Goal: Task Accomplishment & Management: Use online tool/utility

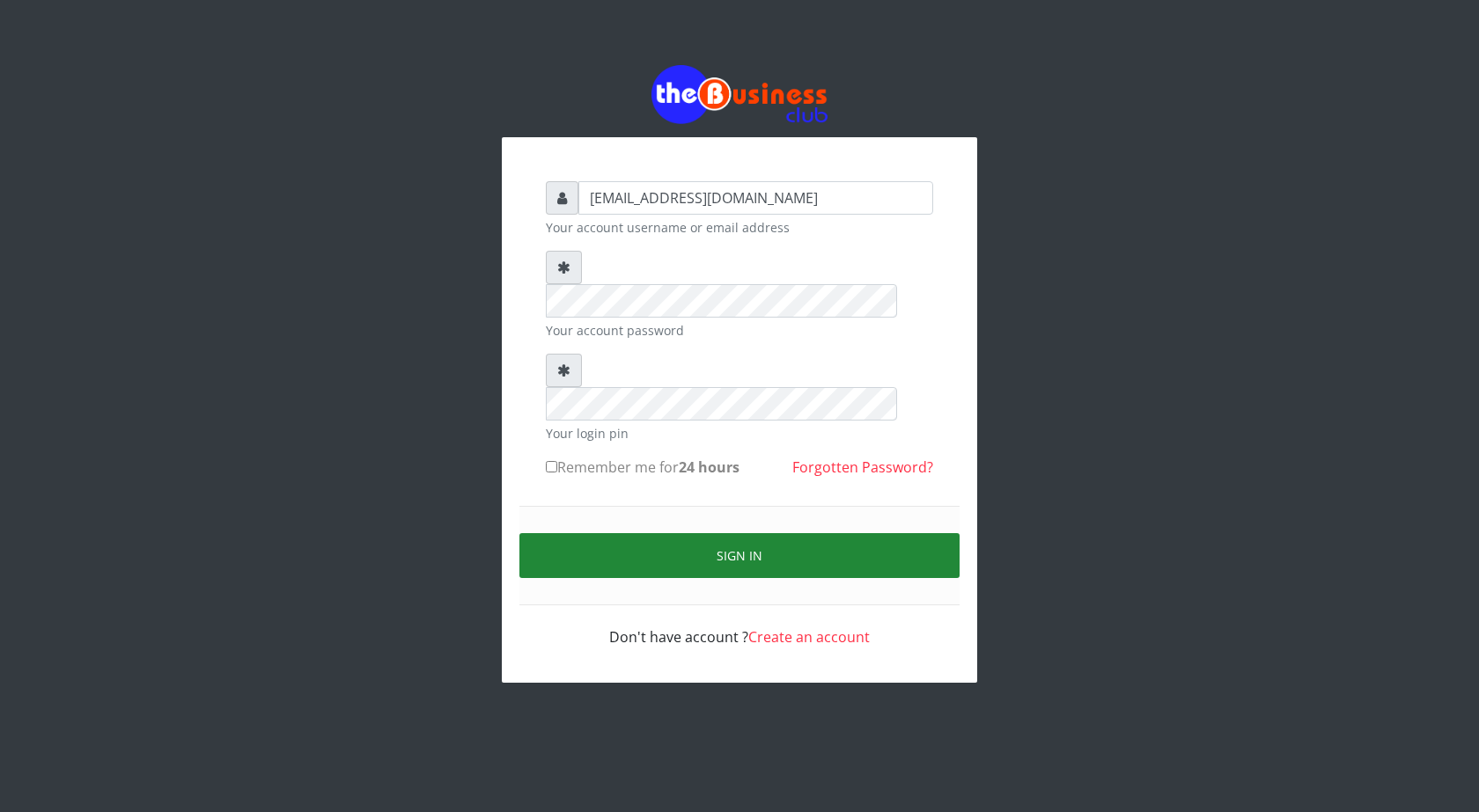
click at [745, 533] on button "Sign in" at bounding box center [740, 555] width 440 height 45
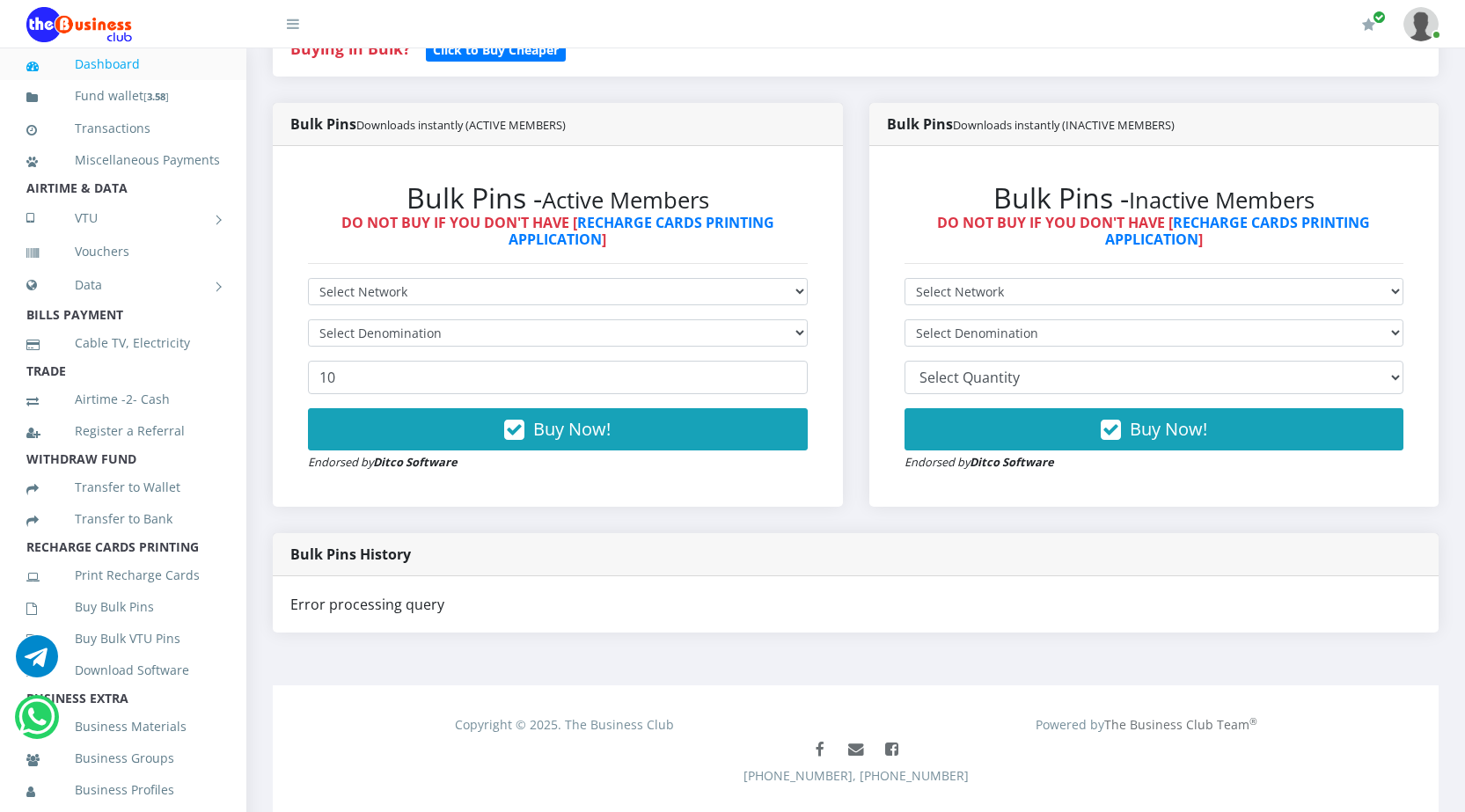
scroll to position [467, 0]
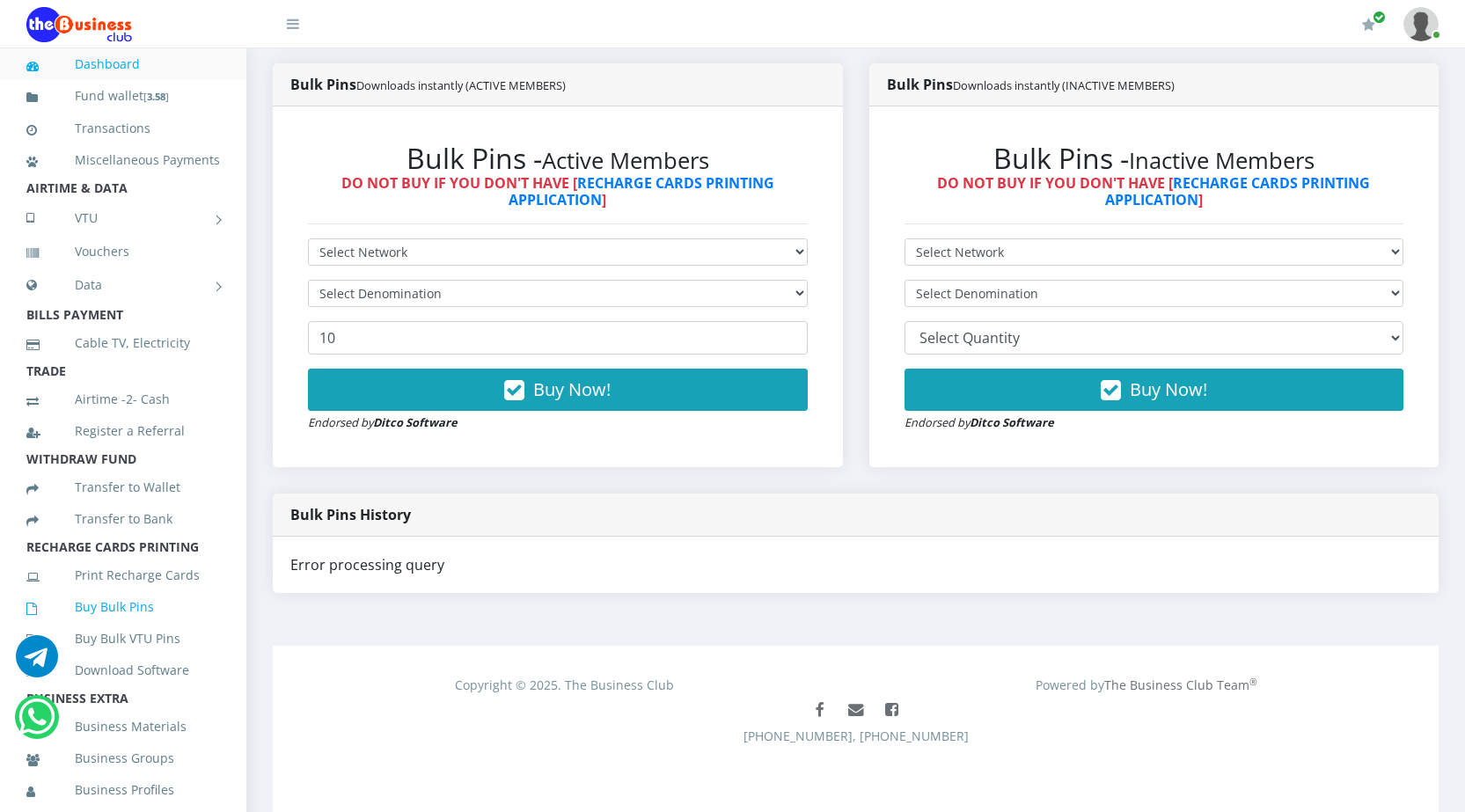
click at [135, 627] on link "Buy Bulk Pins" at bounding box center [123, 607] width 193 height 41
click at [149, 624] on link "Buy Bulk Pins" at bounding box center [123, 607] width 193 height 41
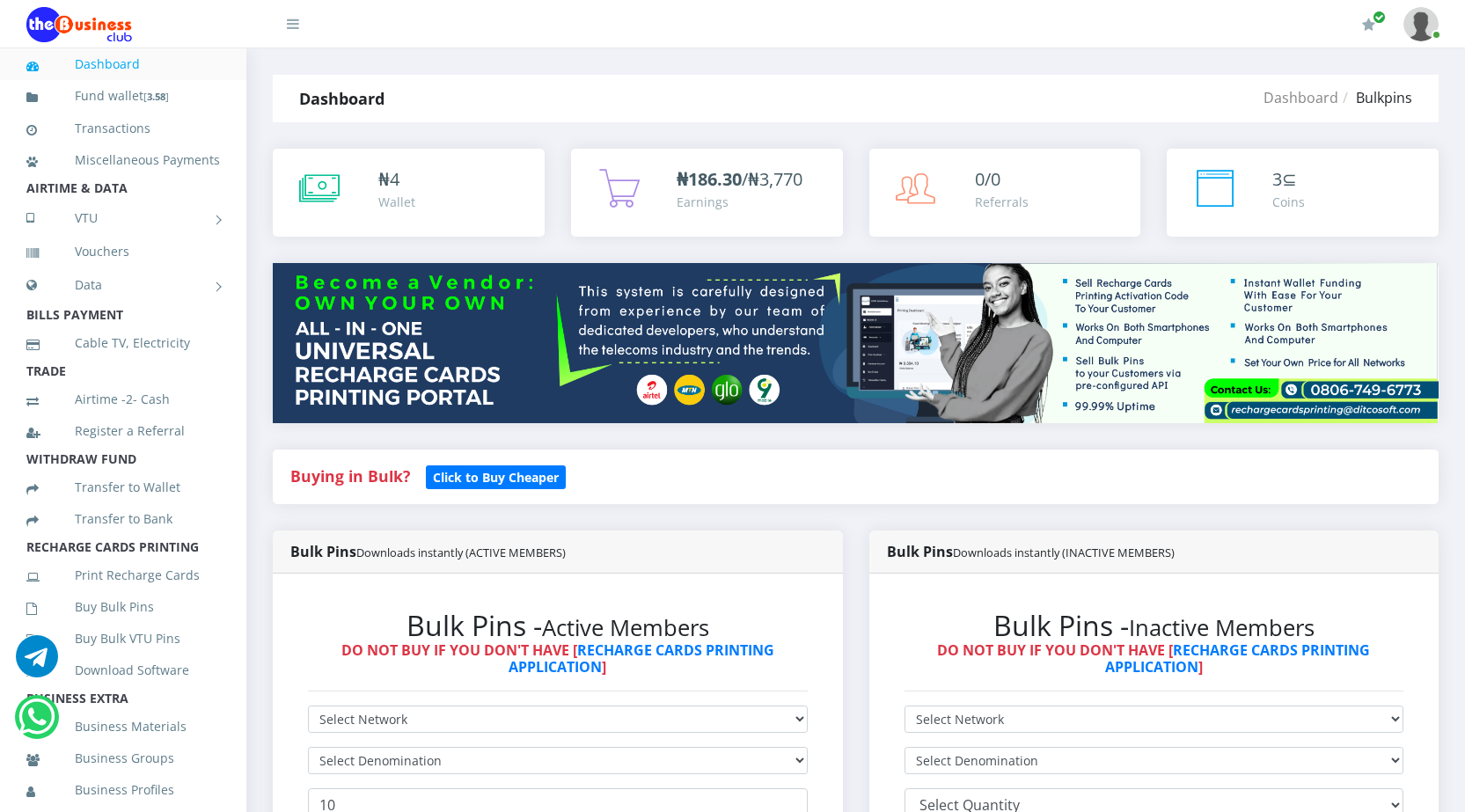
click at [825, 707] on div "Bulk Pins - Inactive Members DO NOT BUY IF YOU DON'T HAVE [ RECHARGE CARDS PRIN…" at bounding box center [558, 754] width 535 height 326
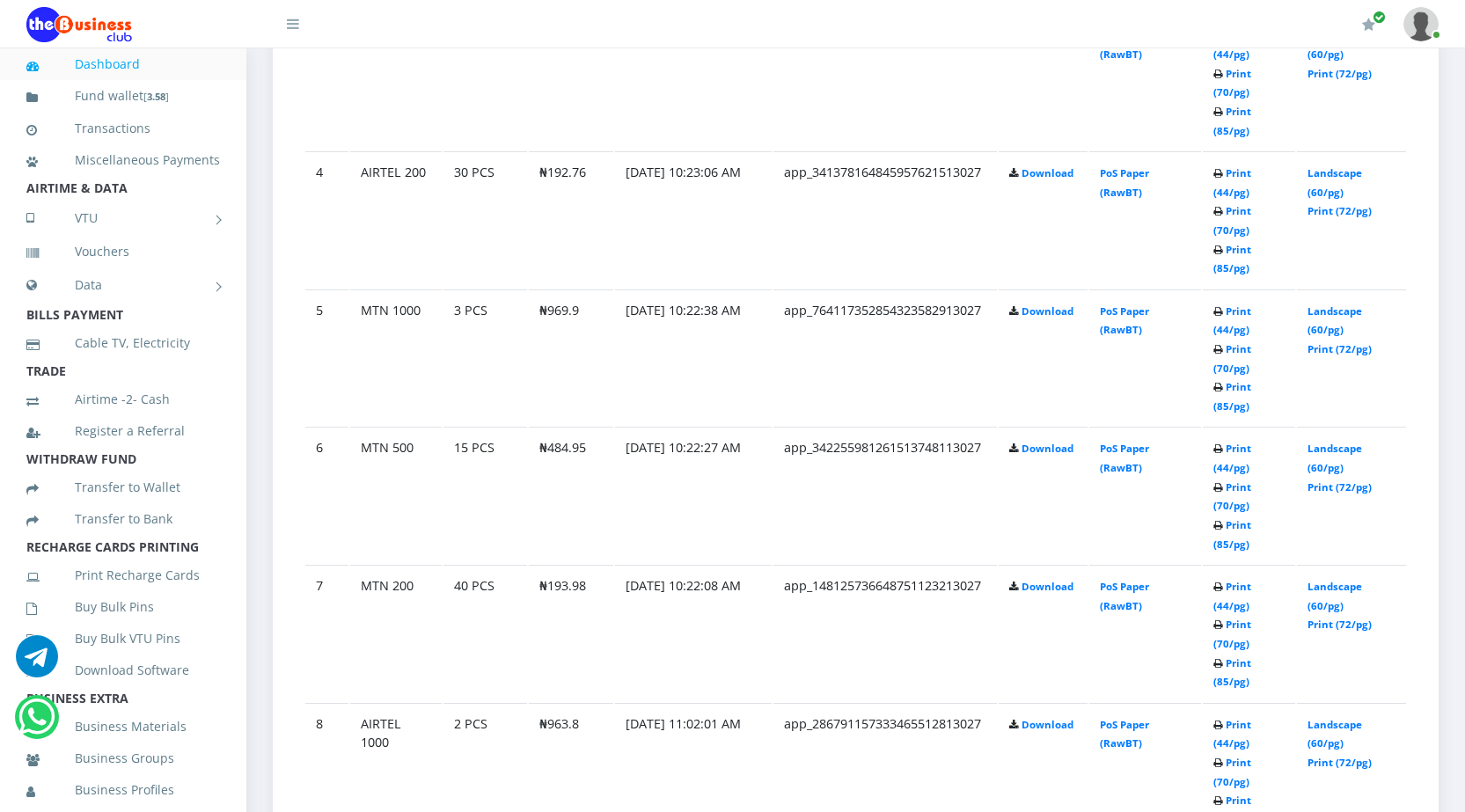
scroll to position [1408, 0]
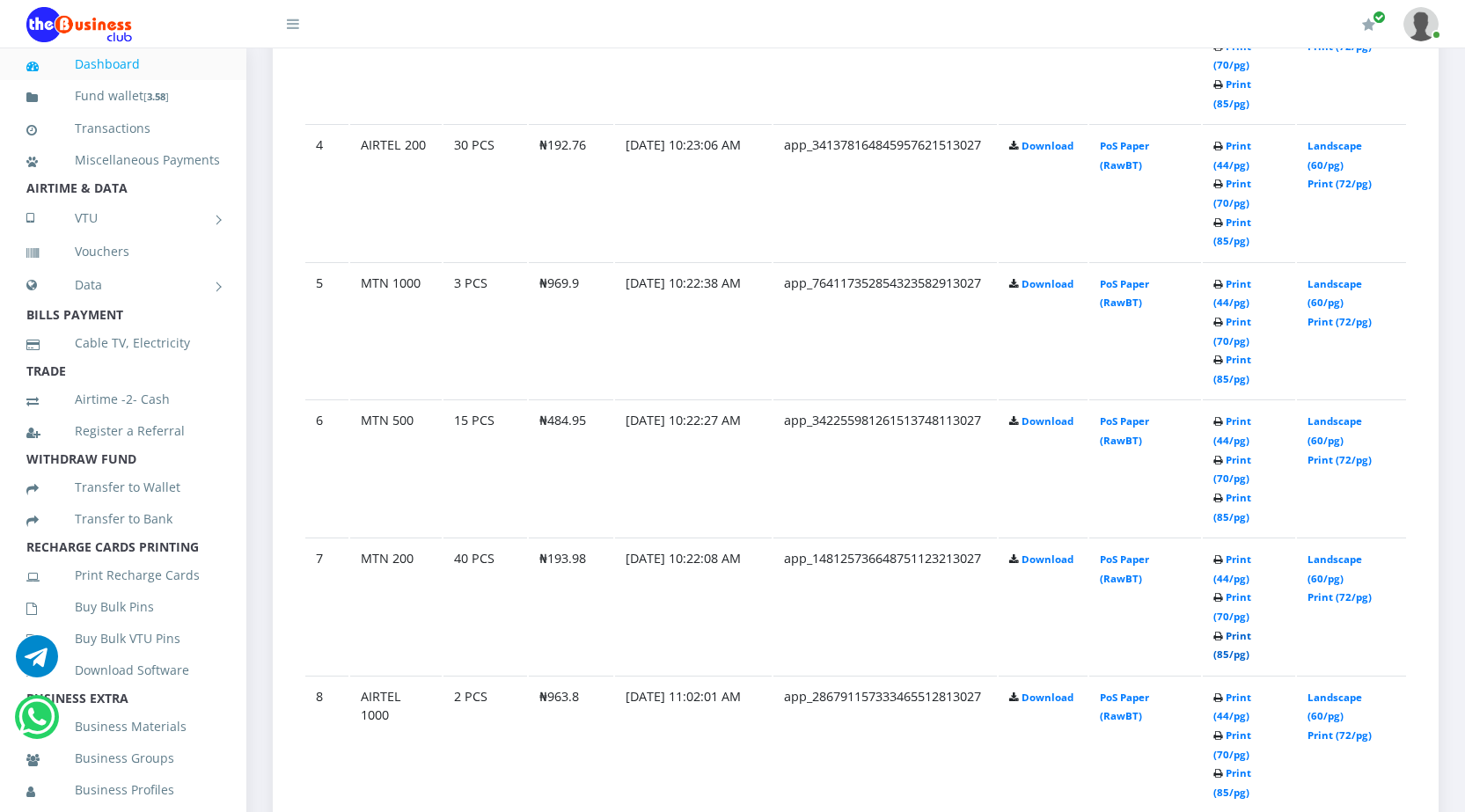
click at [1220, 648] on link "Print (85/pg)" at bounding box center [1233, 645] width 38 height 32
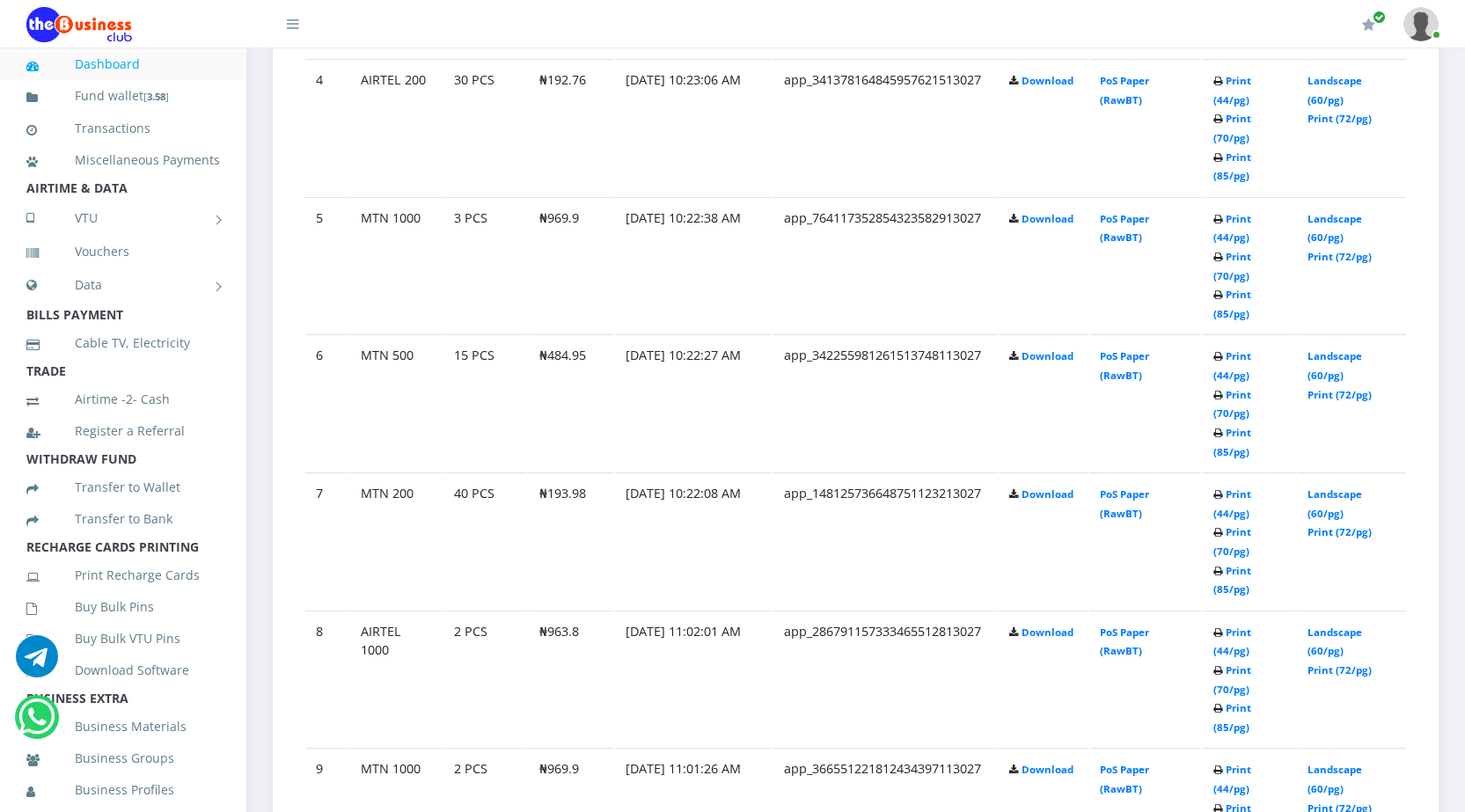
scroll to position [1408, 0]
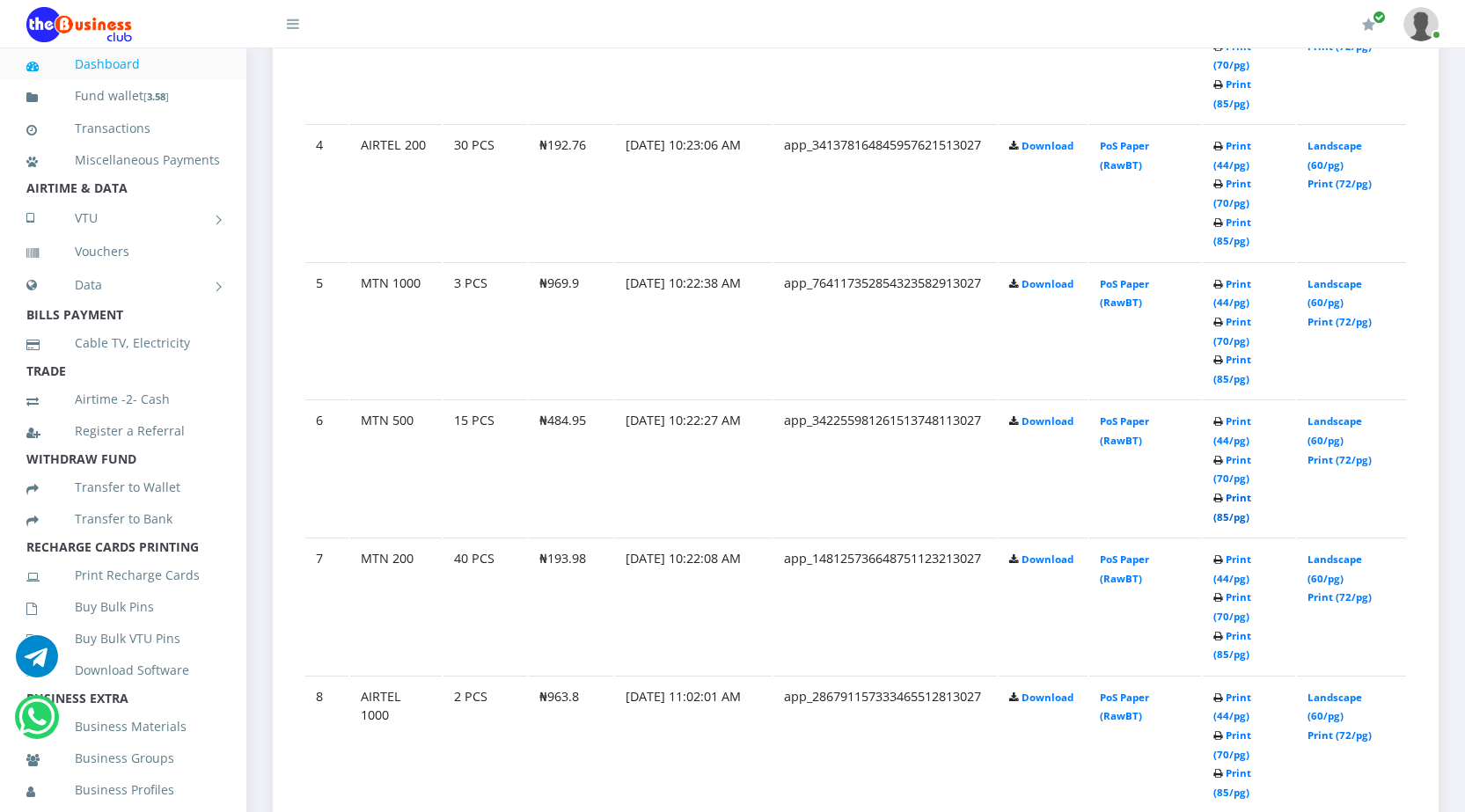
click at [1224, 515] on link "Print (85/pg)" at bounding box center [1233, 507] width 38 height 32
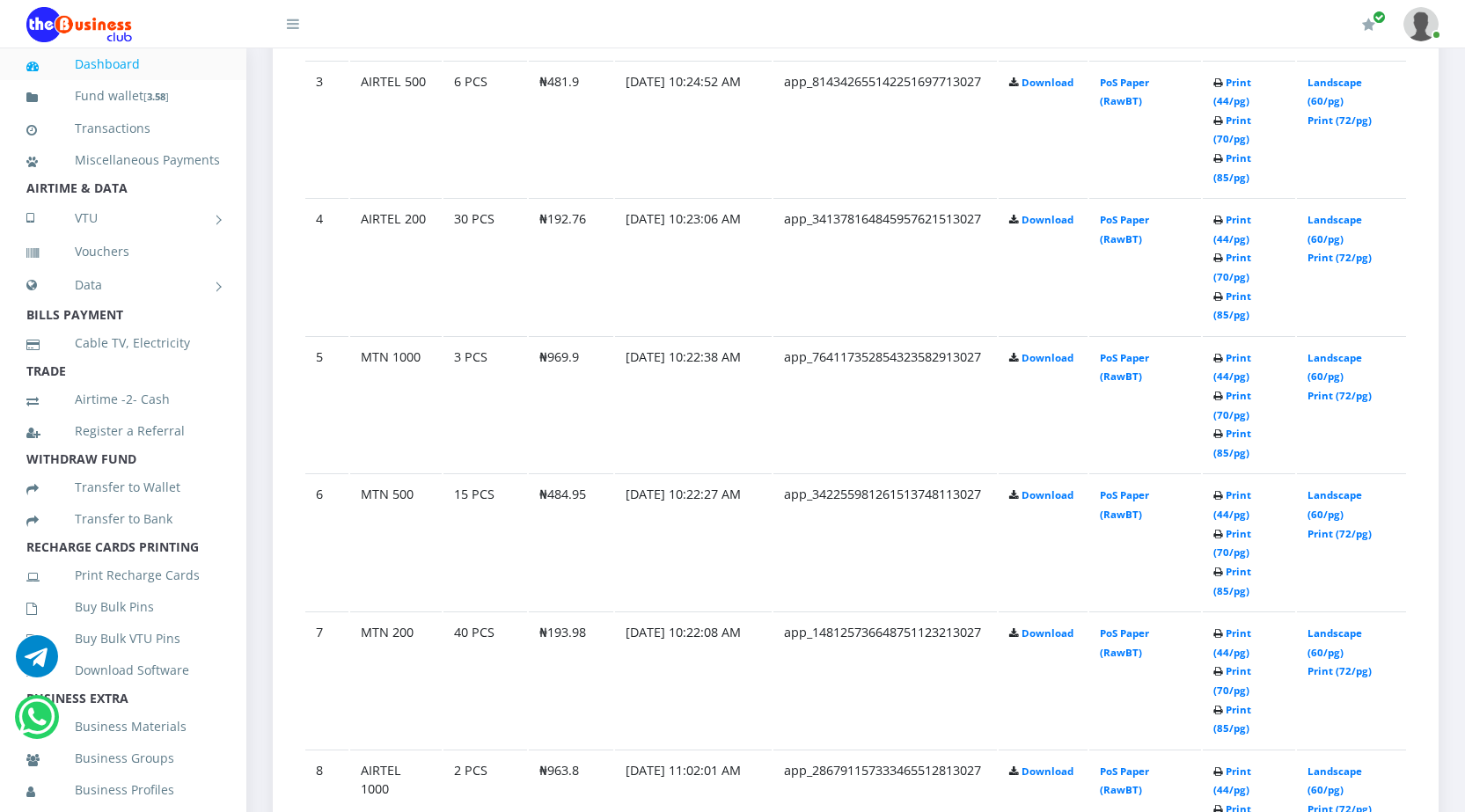
scroll to position [1408, 0]
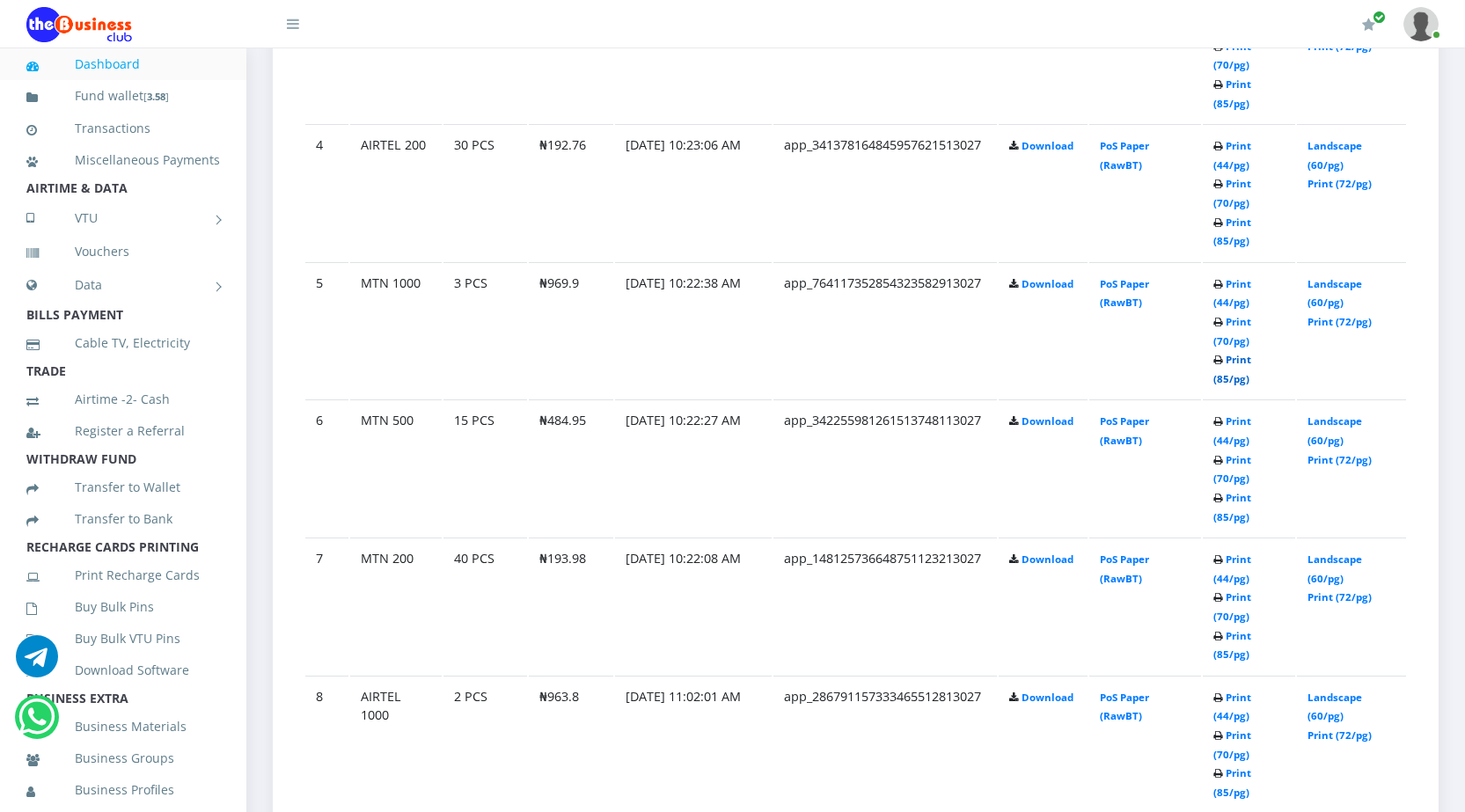
click at [1223, 377] on link "Print (85/pg)" at bounding box center [1233, 369] width 38 height 32
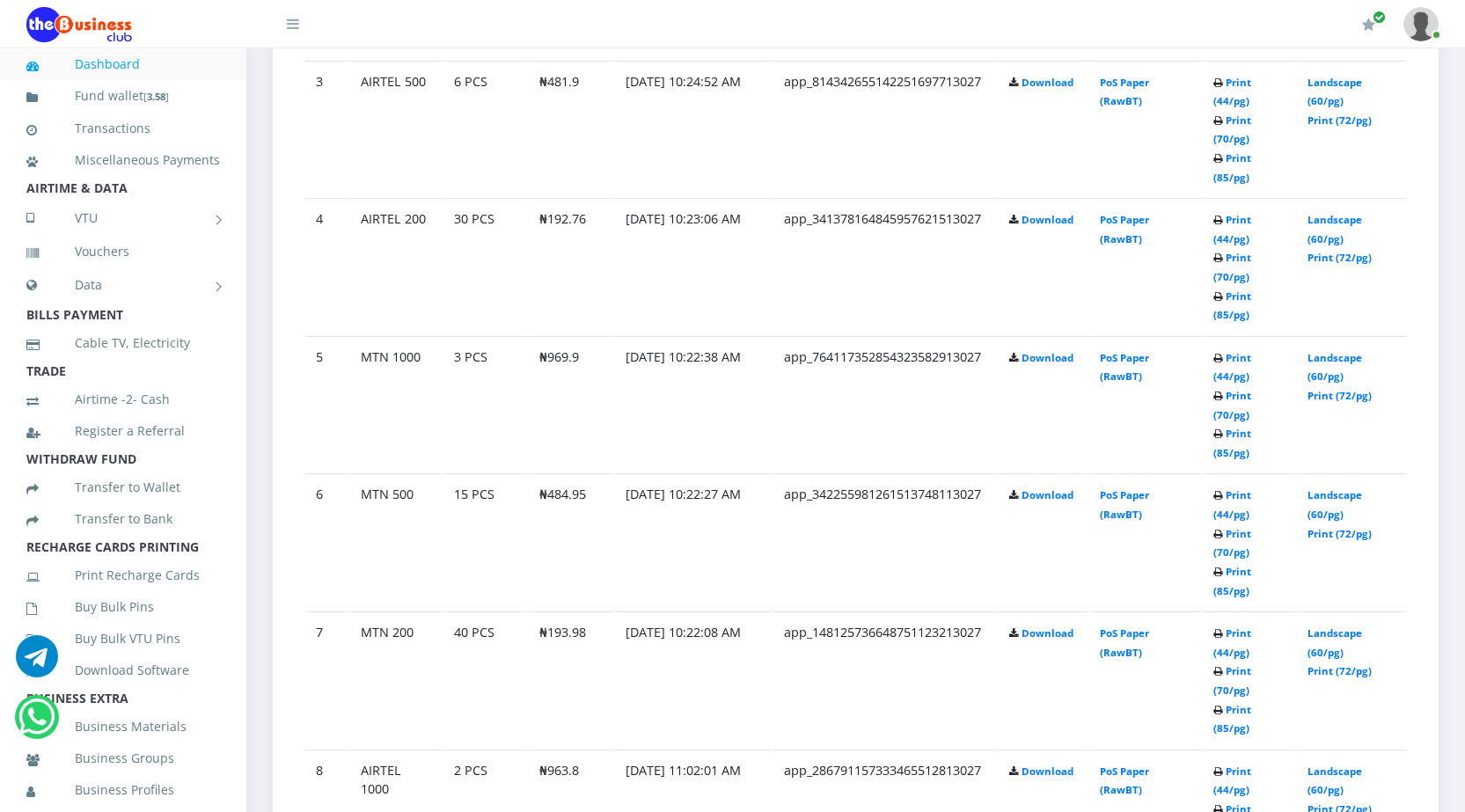
scroll to position [1408, 0]
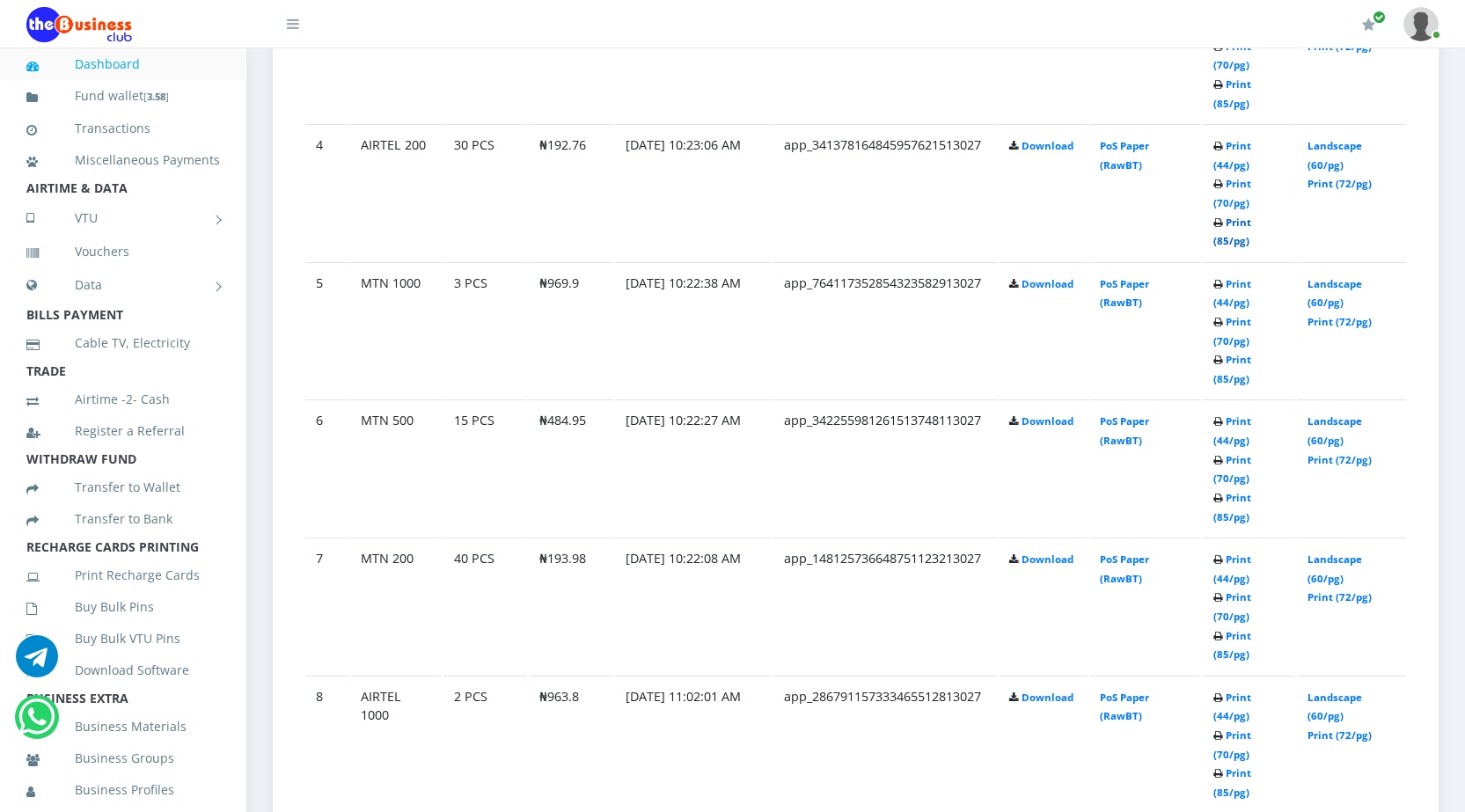
click at [1224, 238] on link "Print (85/pg)" at bounding box center [1233, 232] width 38 height 32
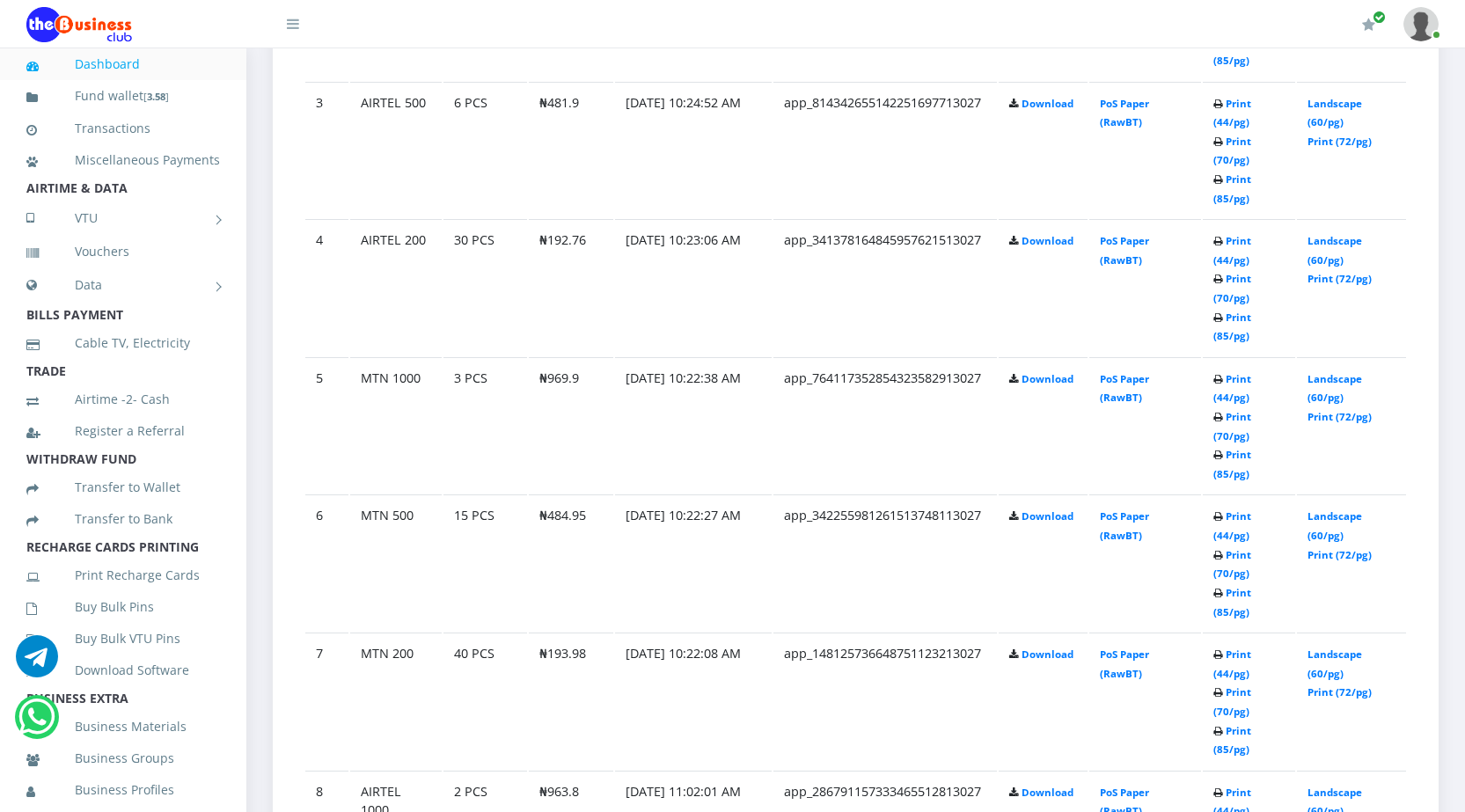
scroll to position [1297, 0]
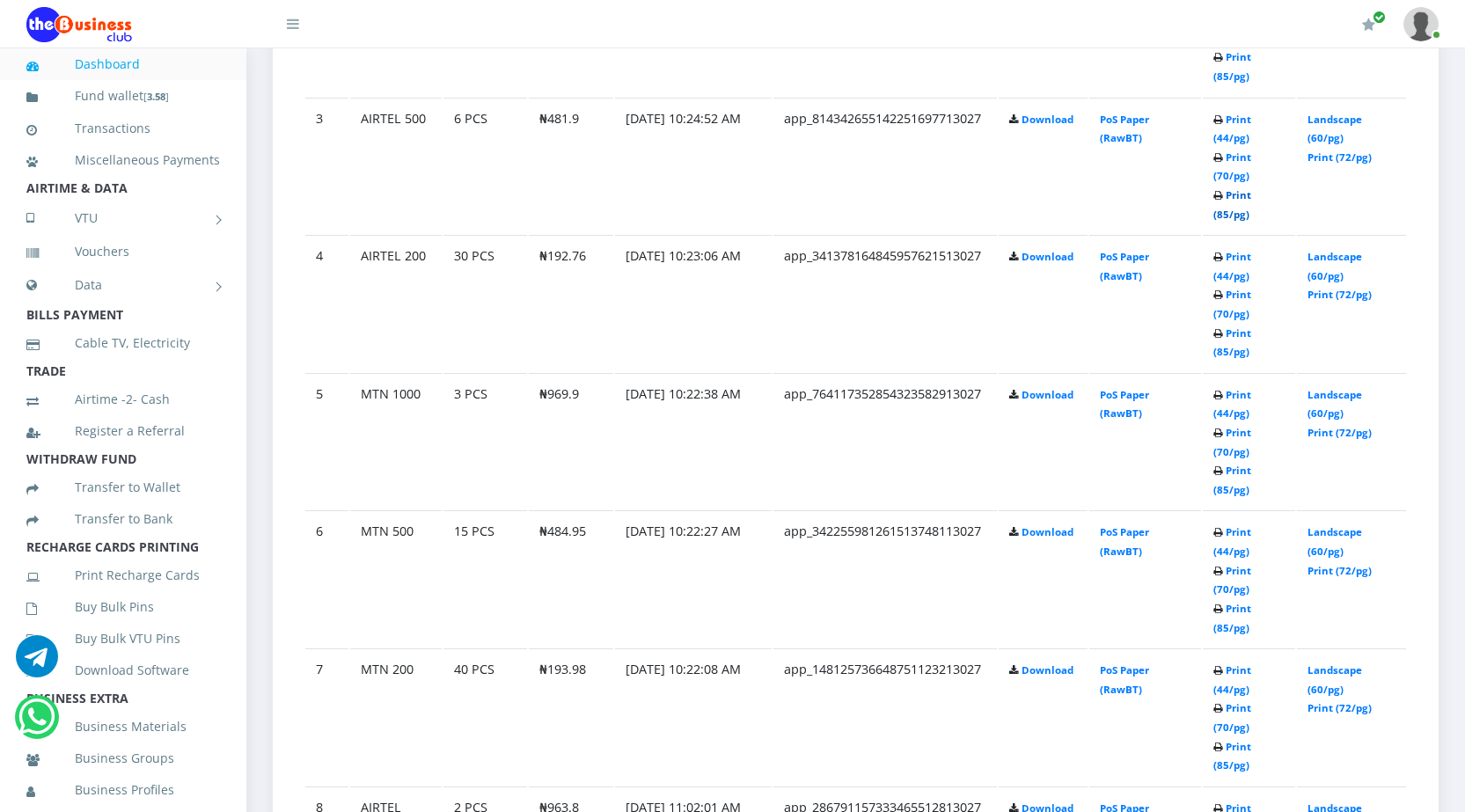
click at [1223, 212] on link "Print (85/pg)" at bounding box center [1233, 205] width 38 height 32
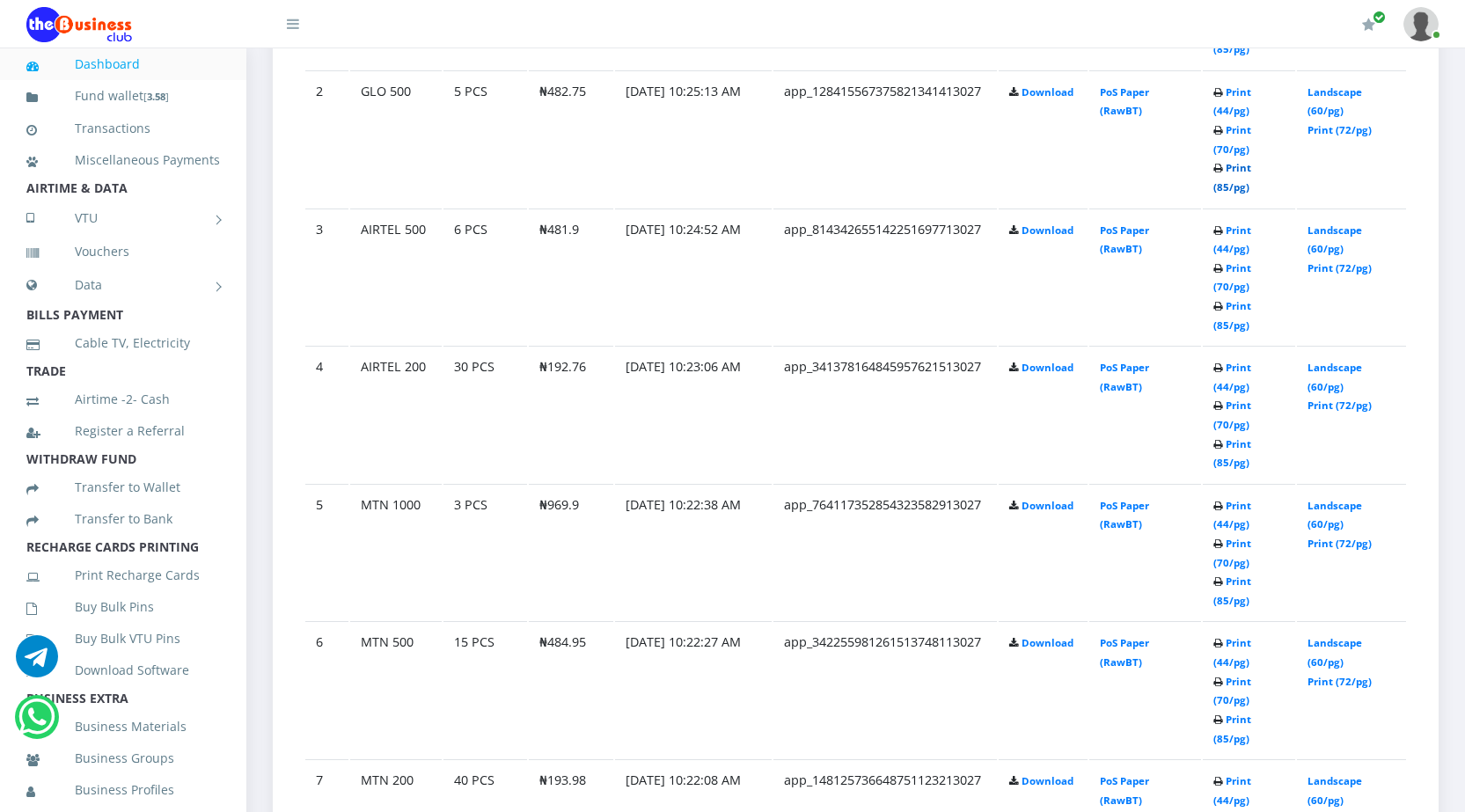
click at [1222, 184] on link "Print (85/pg)" at bounding box center [1233, 177] width 38 height 32
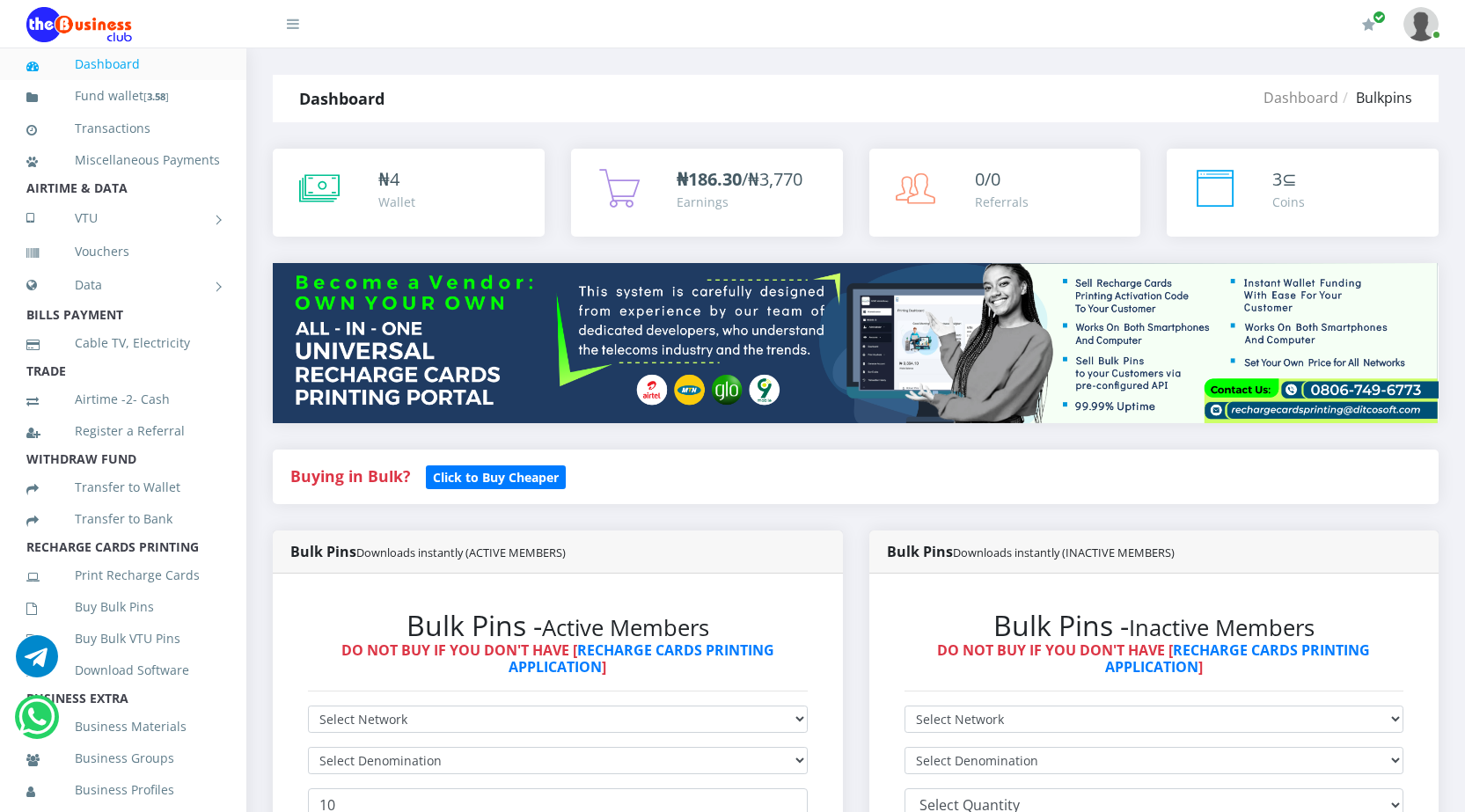
scroll to position [467, 0]
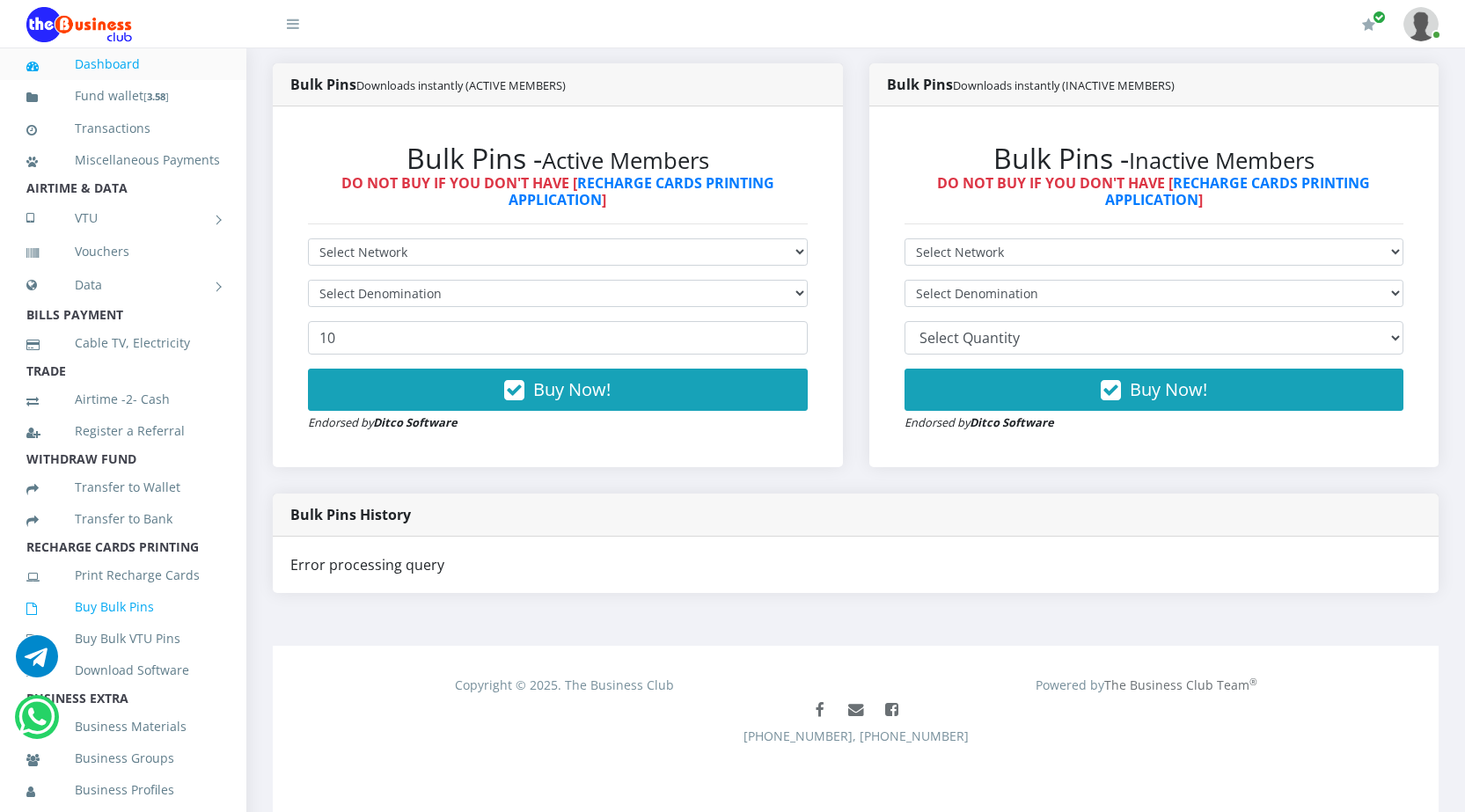
click at [114, 627] on link "Buy Bulk Pins" at bounding box center [123, 607] width 193 height 41
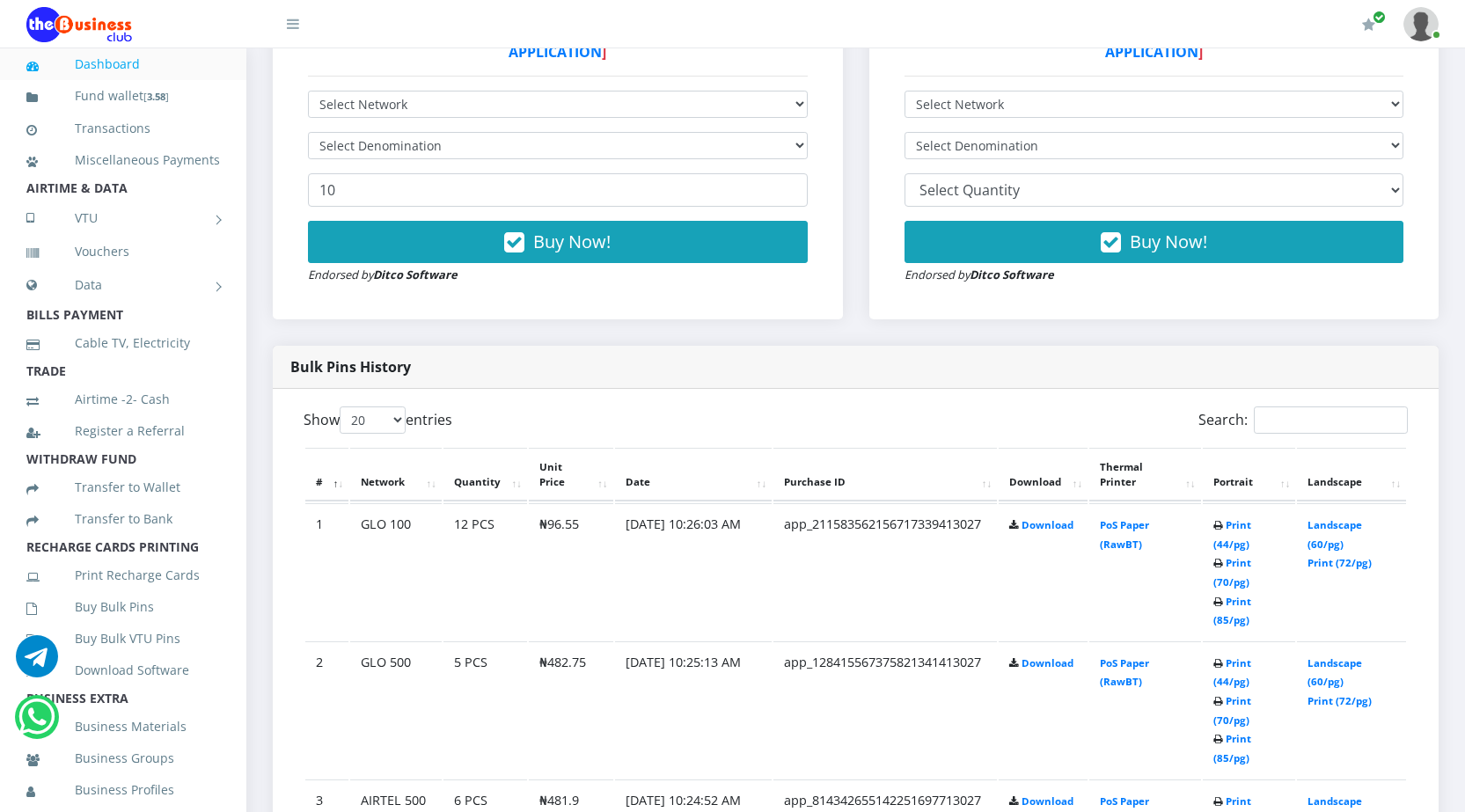
scroll to position [616, 0]
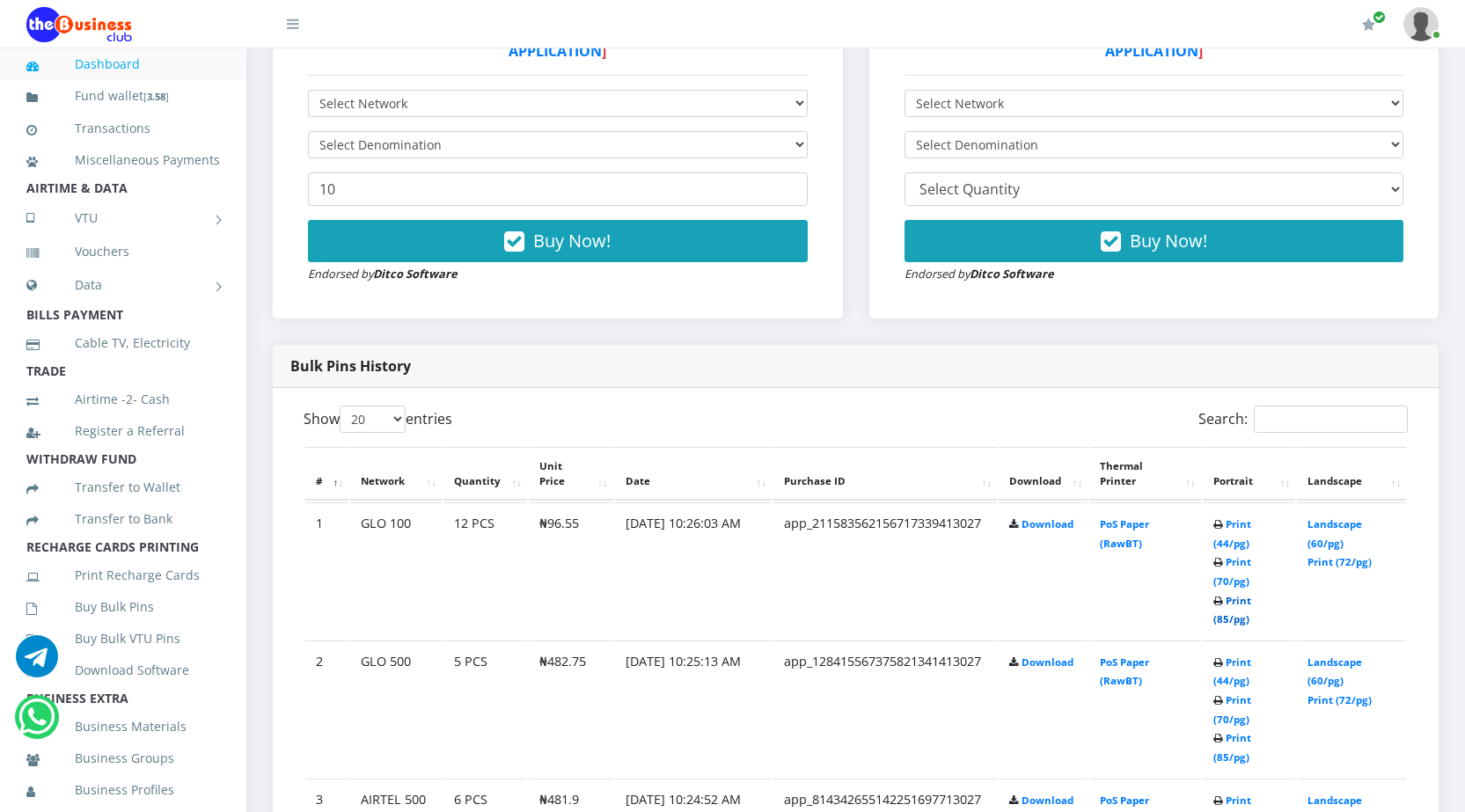
click at [1220, 616] on link "Print (85/pg)" at bounding box center [1233, 610] width 38 height 32
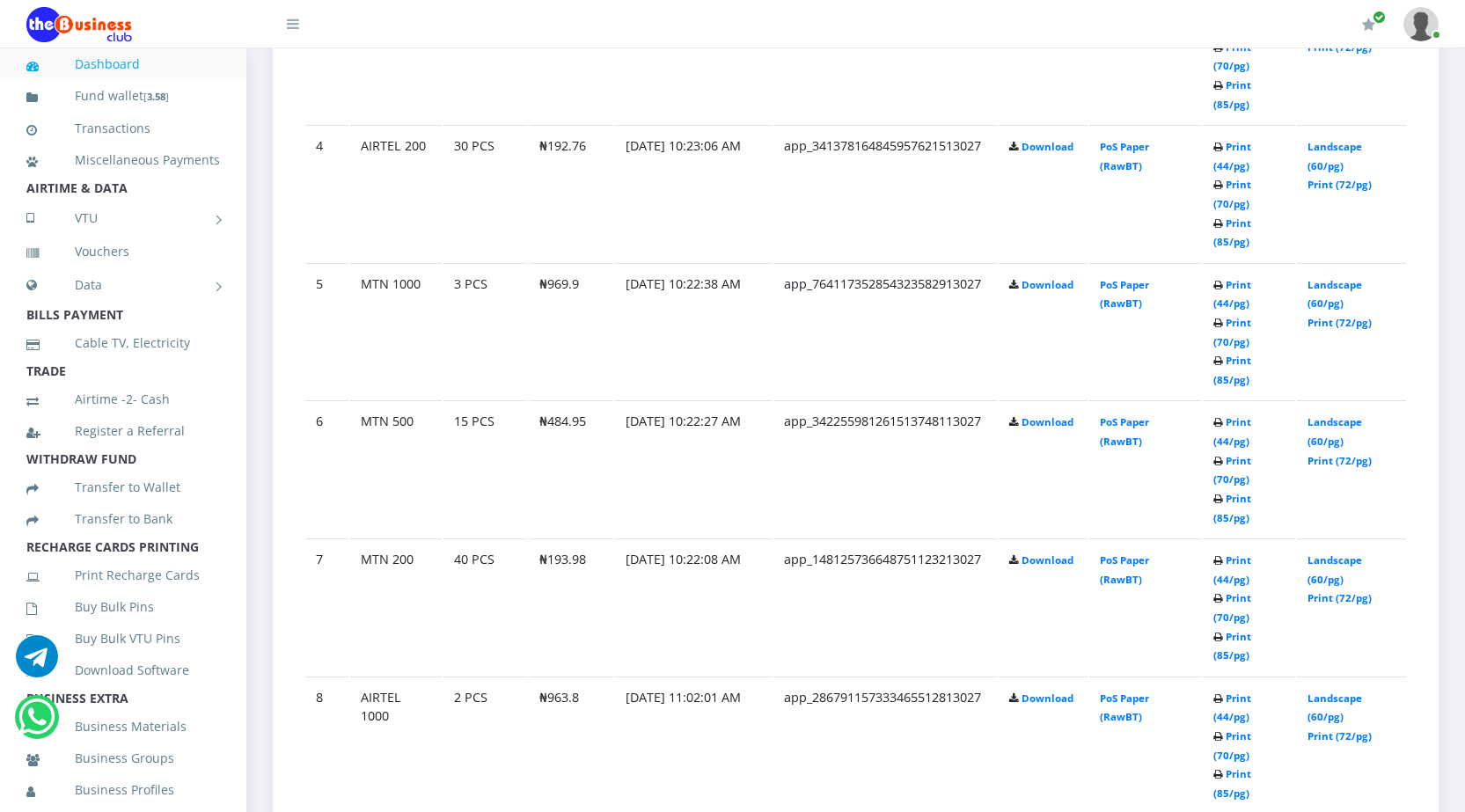
scroll to position [1408, 0]
click at [1219, 650] on link "Print (85/pg)" at bounding box center [1233, 645] width 38 height 32
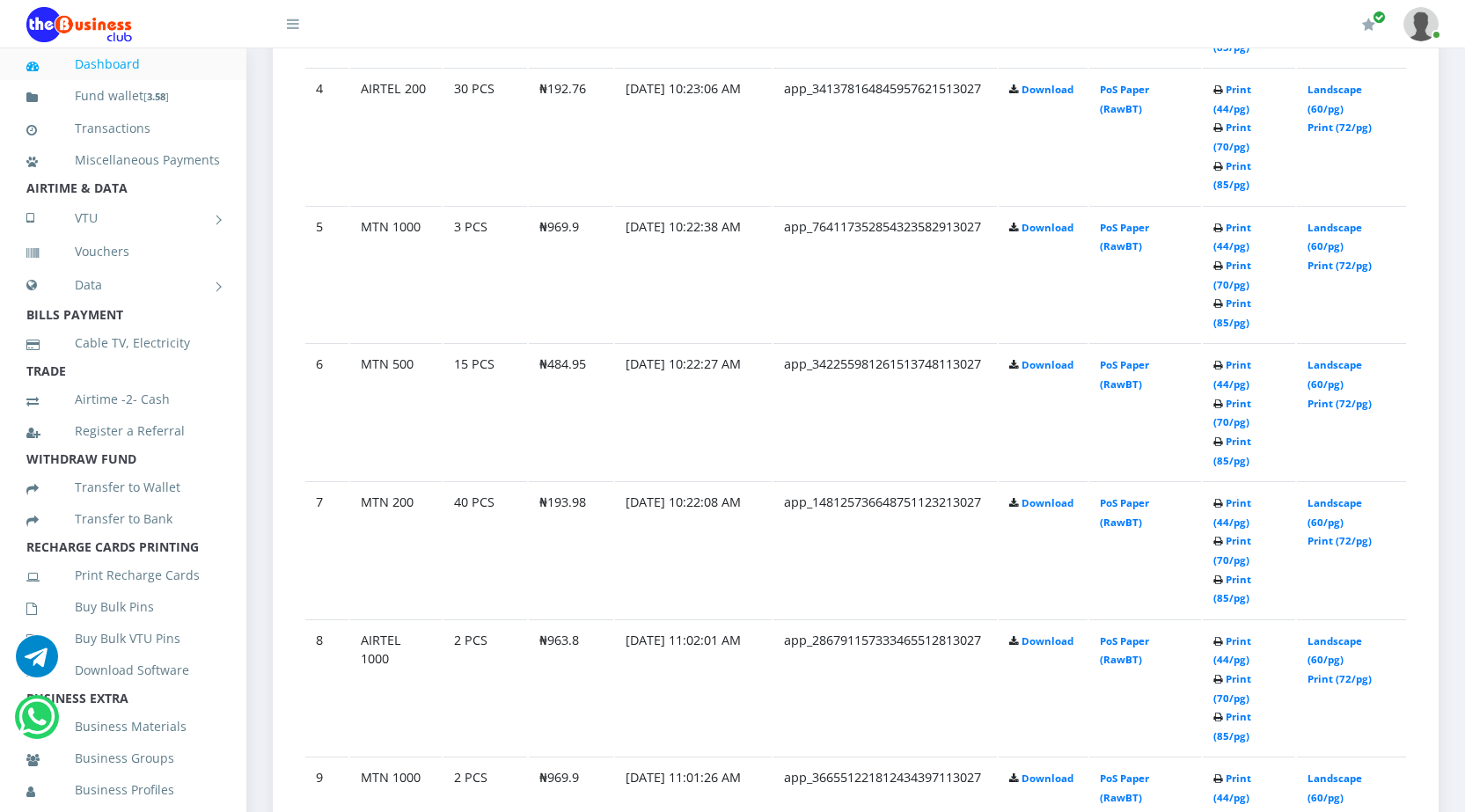
scroll to position [1496, 0]
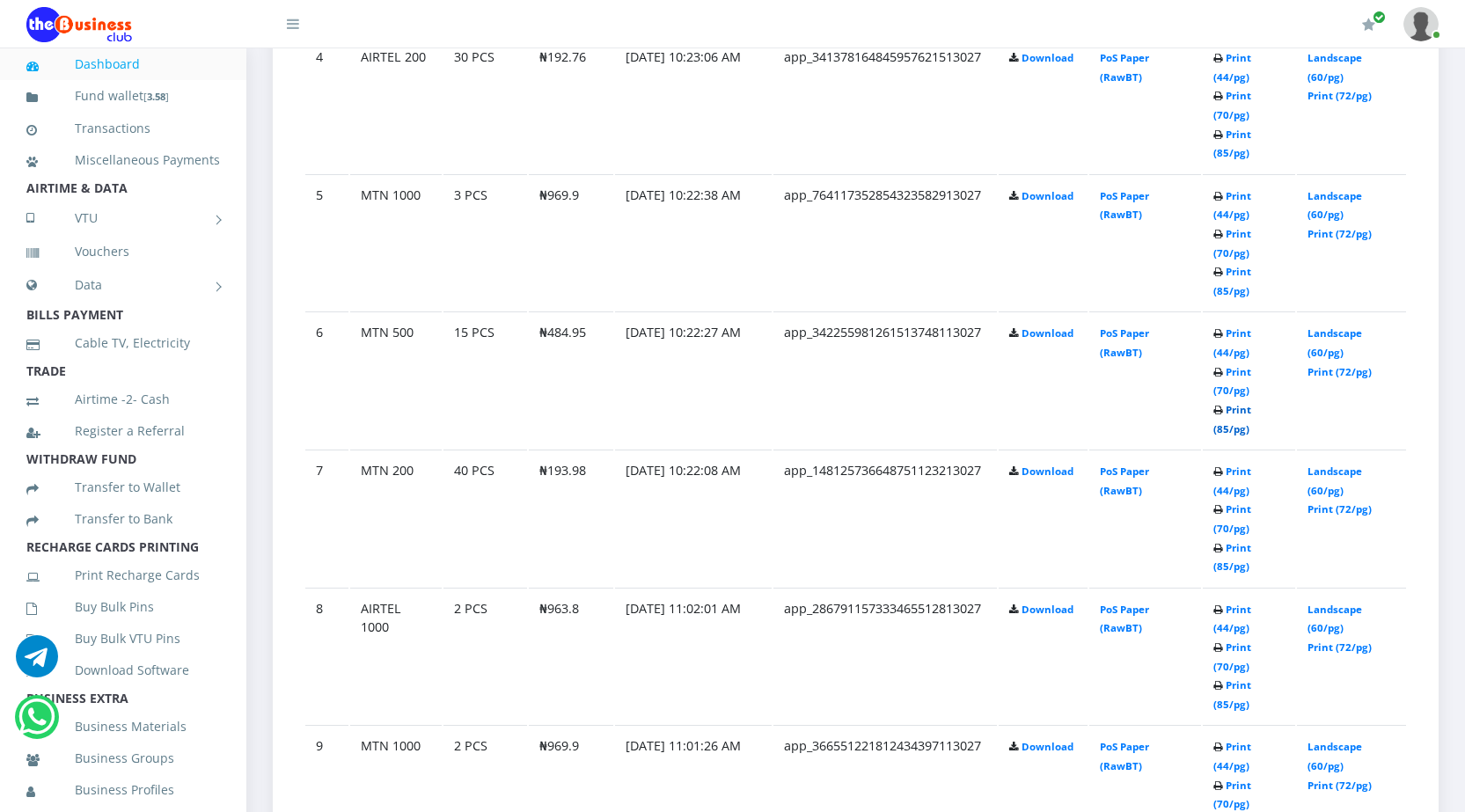
click at [1218, 433] on link "Print (85/pg)" at bounding box center [1233, 419] width 38 height 32
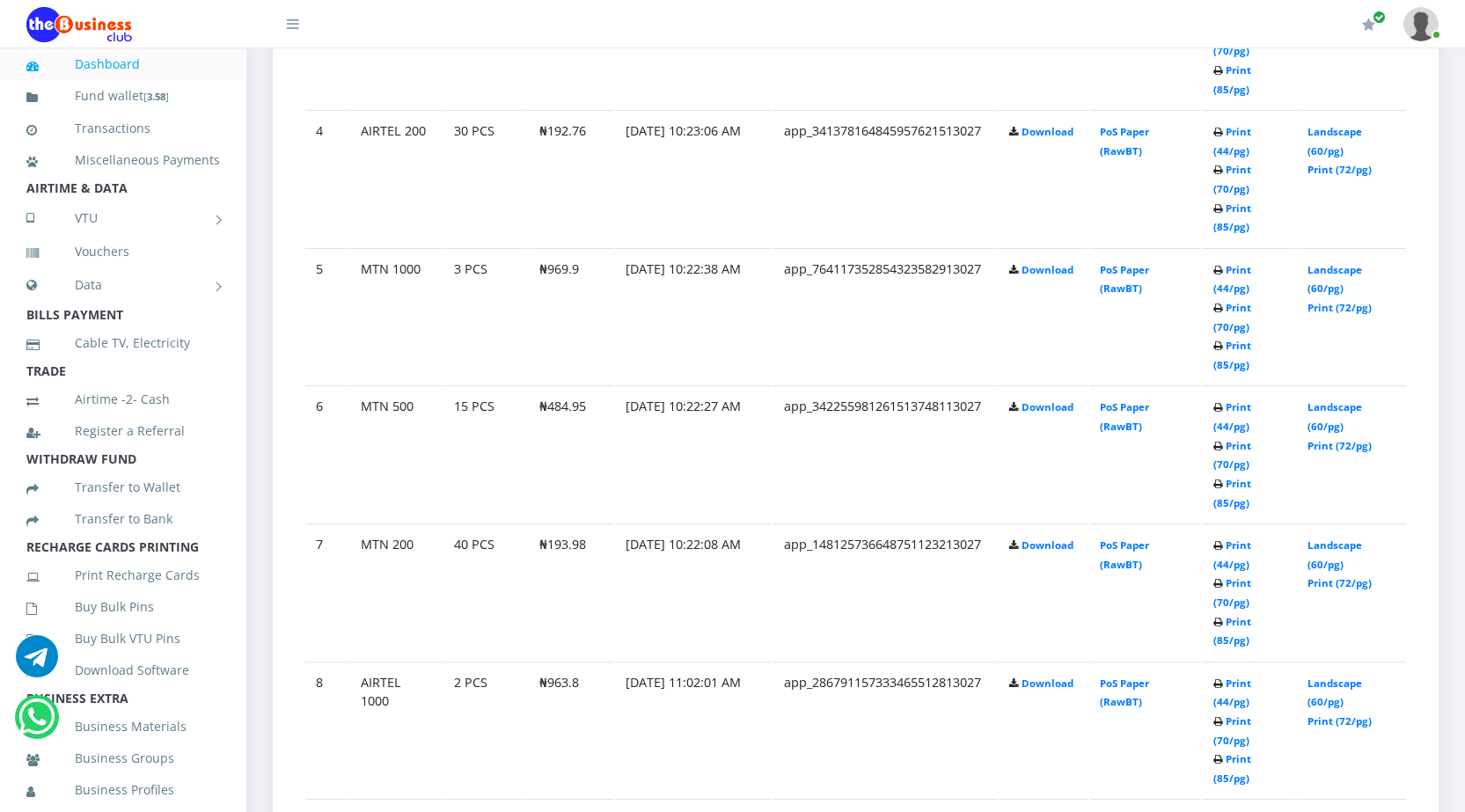
scroll to position [1496, 0]
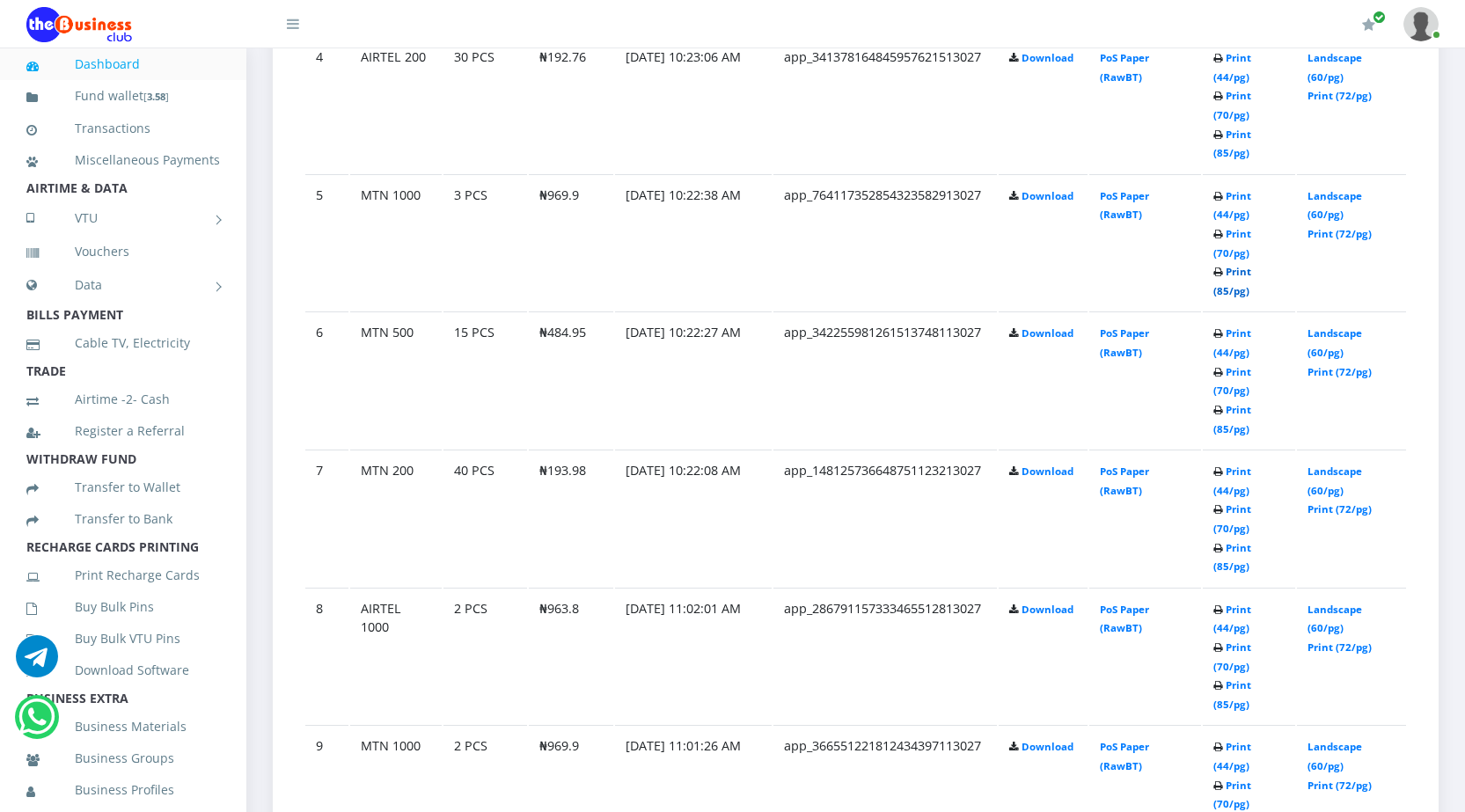
click at [1225, 287] on link "Print (85/pg)" at bounding box center [1233, 281] width 38 height 32
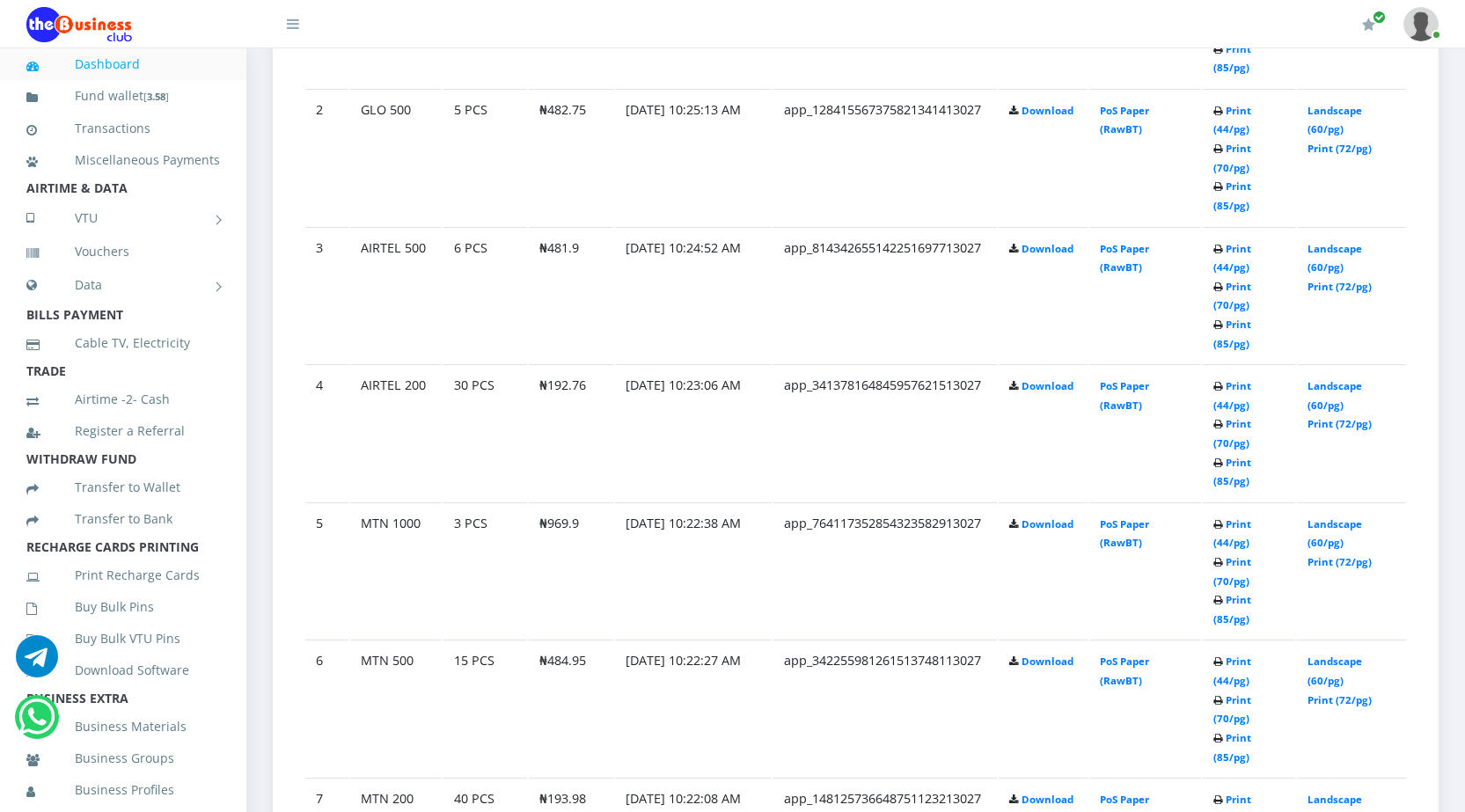
scroll to position [1144, 0]
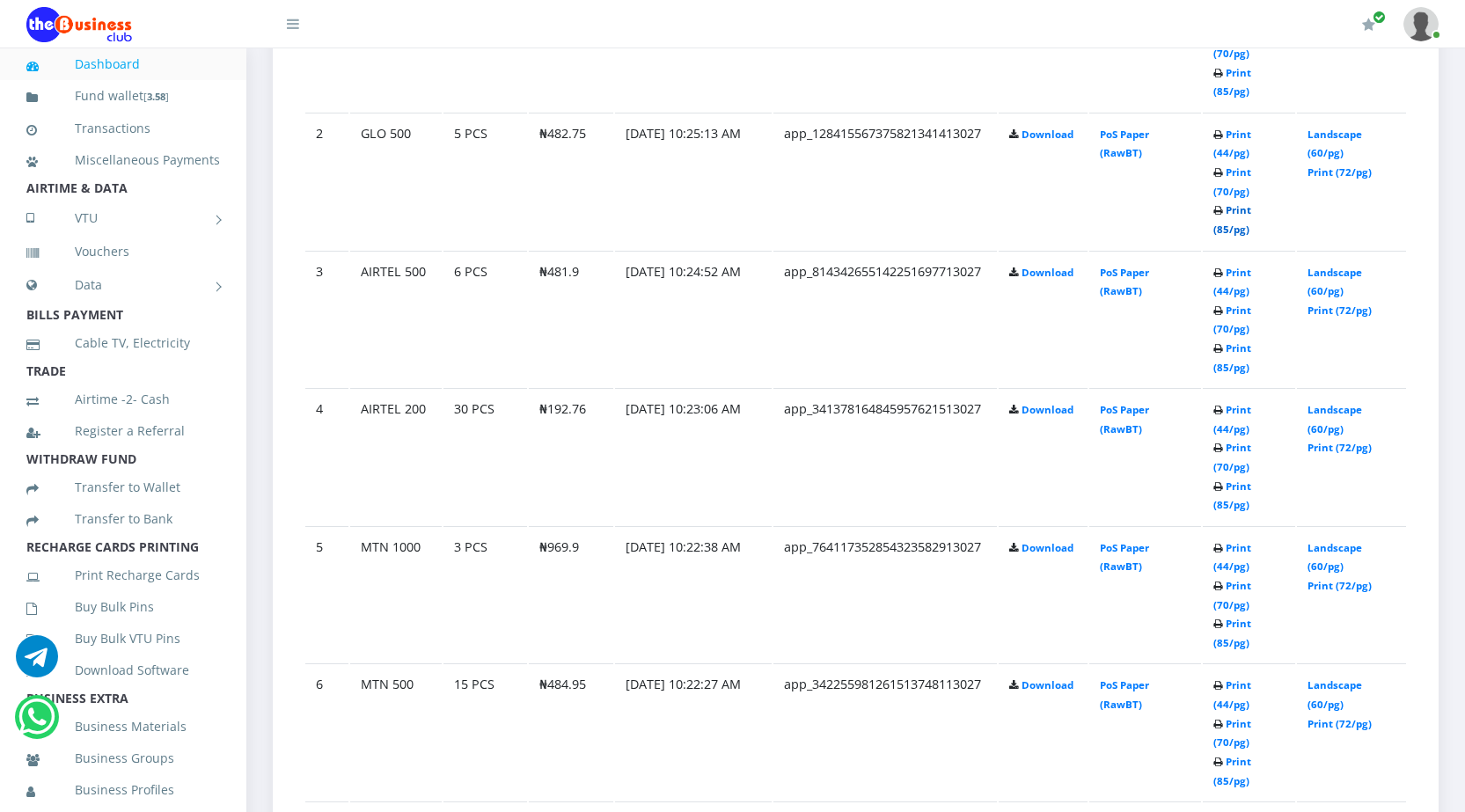
click at [1225, 229] on link "Print (85/pg)" at bounding box center [1233, 220] width 38 height 32
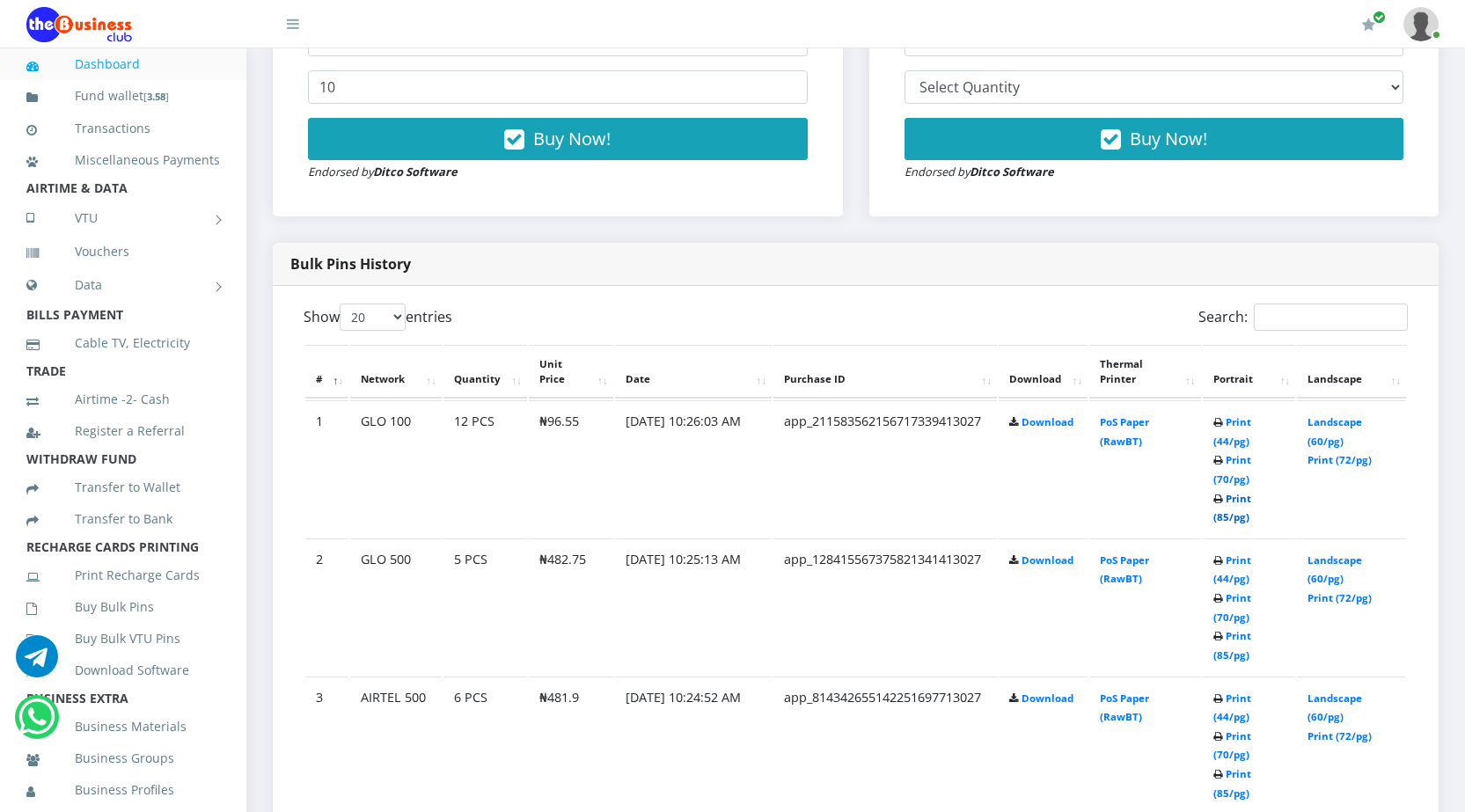
click at [1222, 512] on link "Print (85/pg)" at bounding box center [1233, 508] width 38 height 32
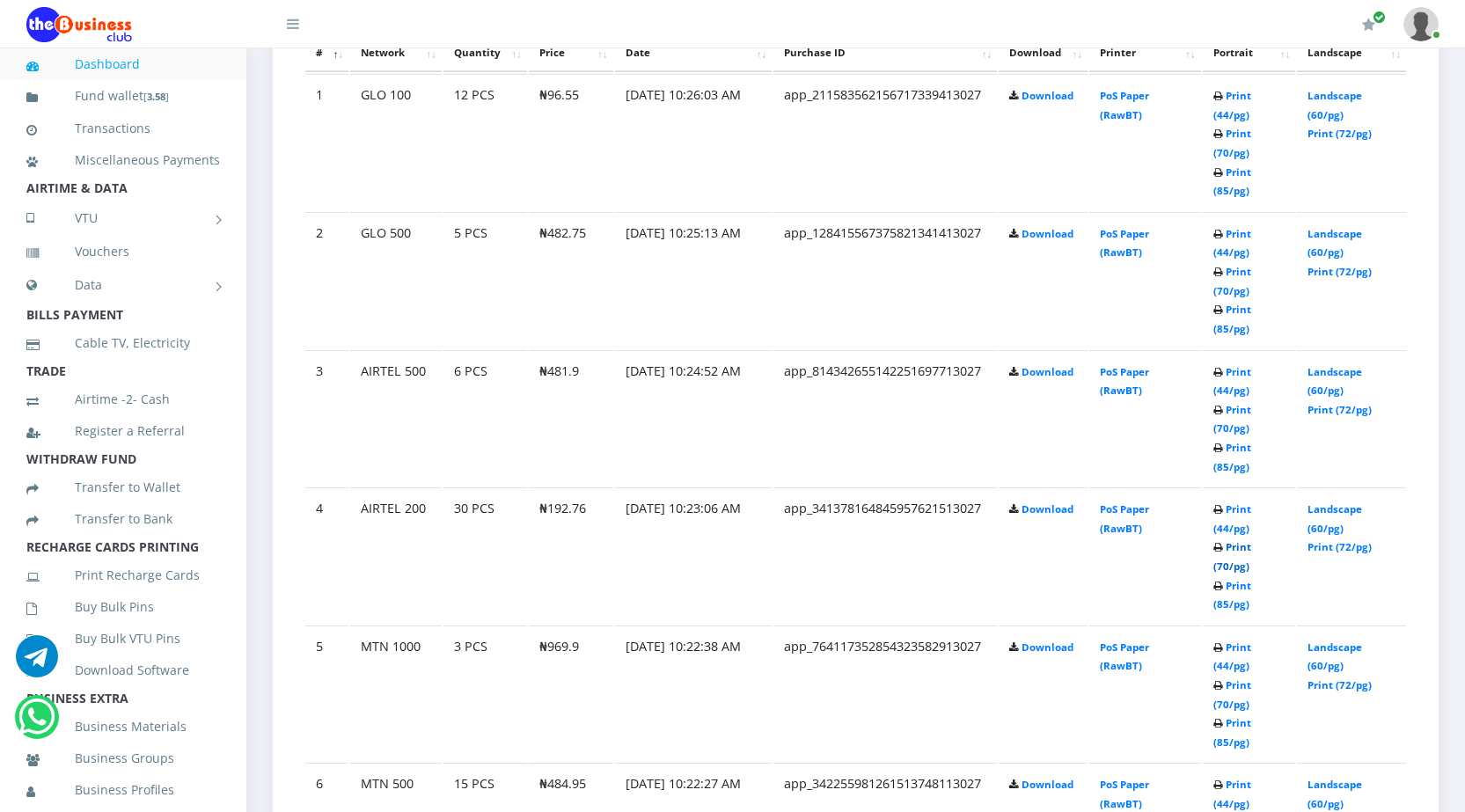
scroll to position [1070, 0]
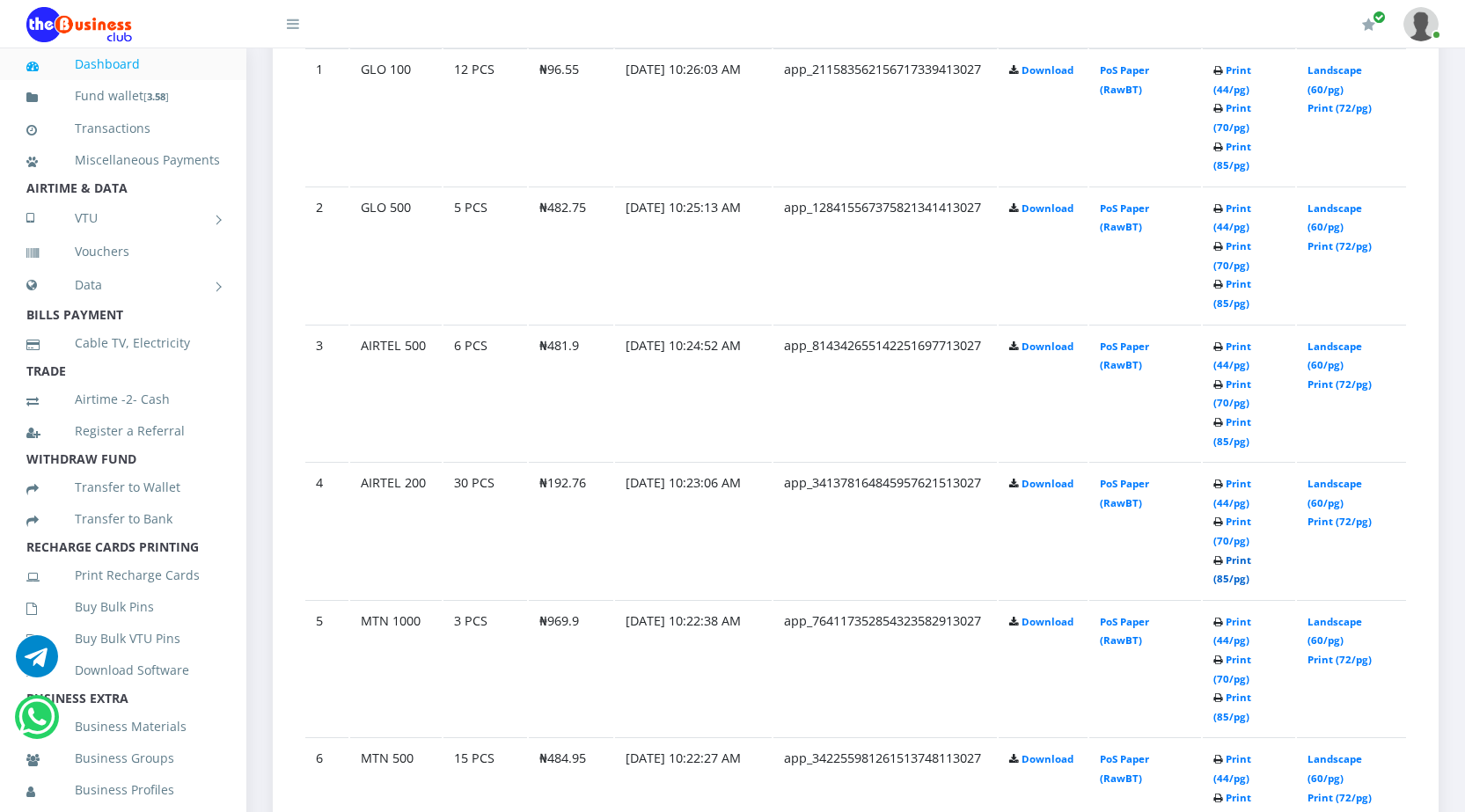
click at [1222, 578] on link "Print (85/pg)" at bounding box center [1233, 570] width 38 height 32
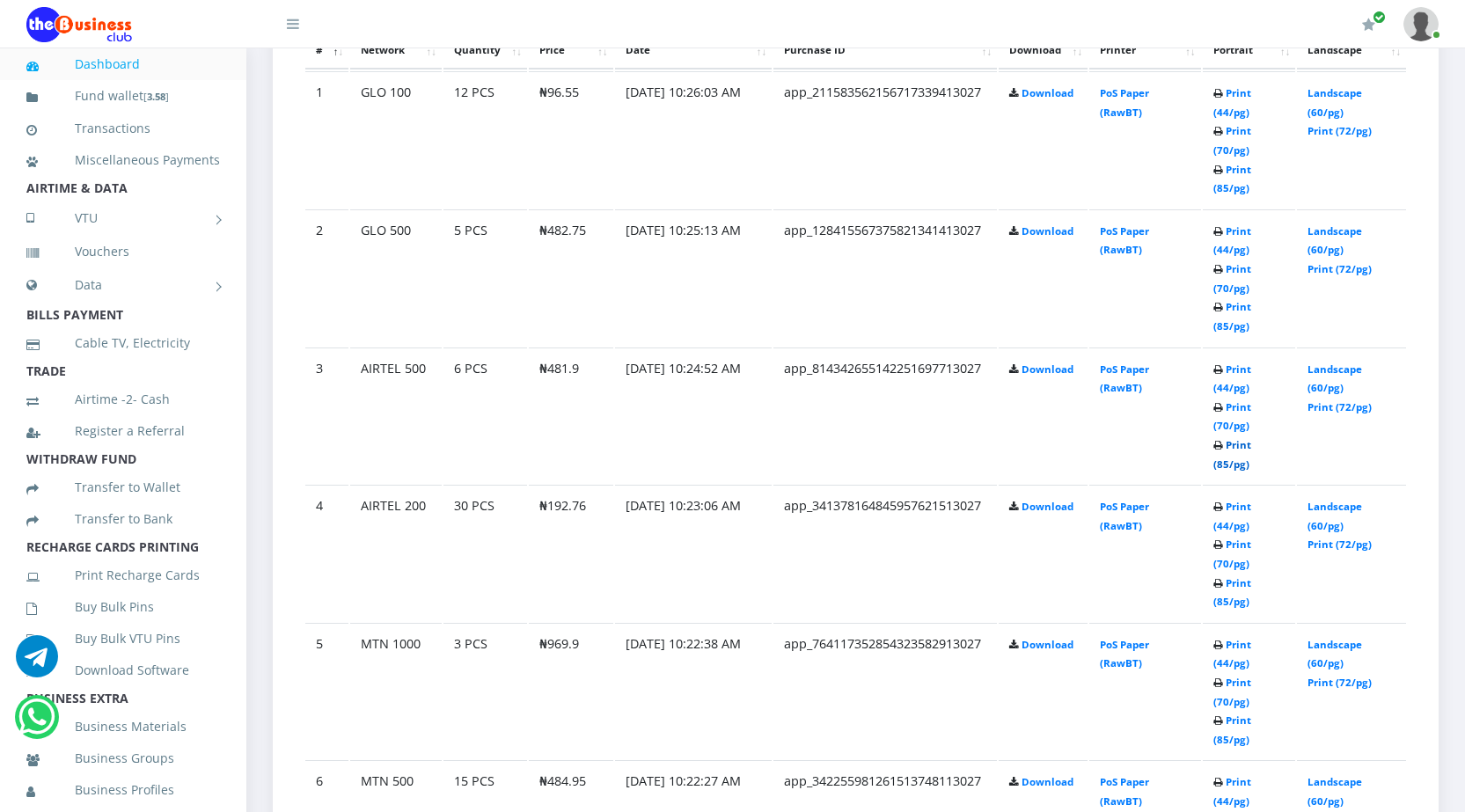
click at [1223, 461] on link "Print (85/pg)" at bounding box center [1233, 454] width 38 height 32
